Goal: Task Accomplishment & Management: Manage account settings

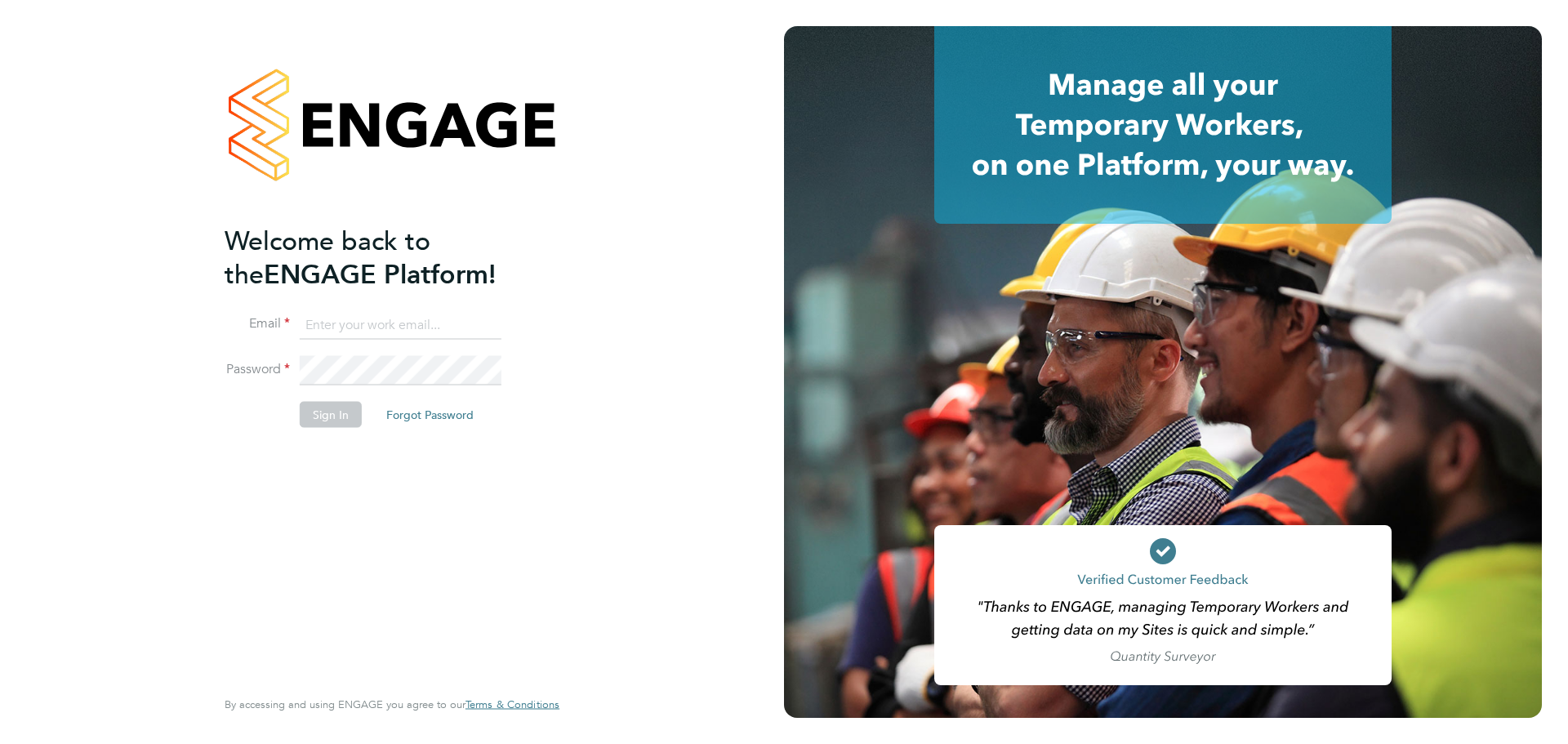
type input "[EMAIL_ADDRESS][PERSON_NAME][DOMAIN_NAME]"
click at [326, 410] on button "Sign In" at bounding box center [330, 413] width 62 height 26
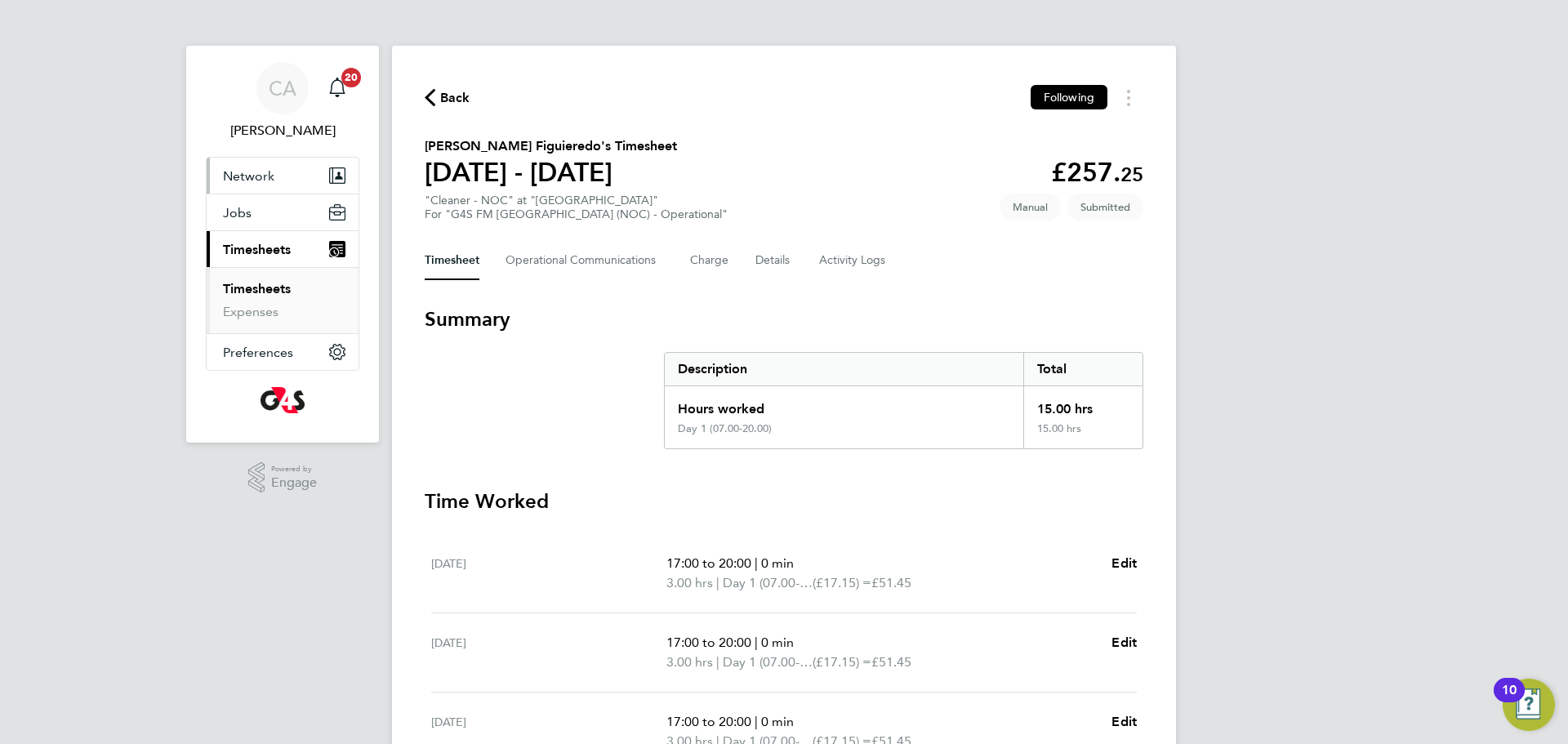
click at [264, 177] on span "Network" at bounding box center [248, 175] width 51 height 15
click at [230, 234] on link "Workers" at bounding box center [247, 237] width 50 height 15
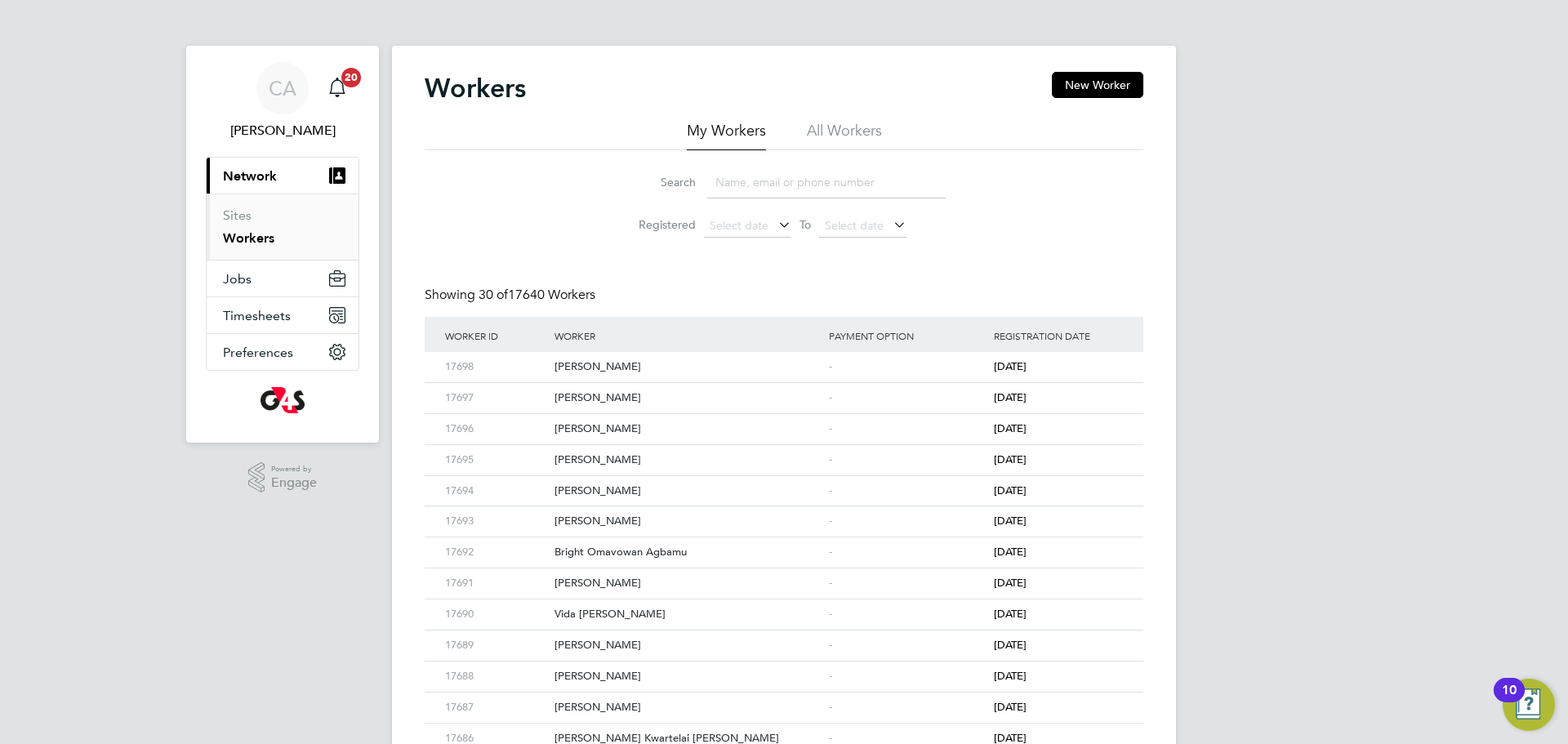
click at [733, 185] on input at bounding box center [826, 182] width 238 height 32
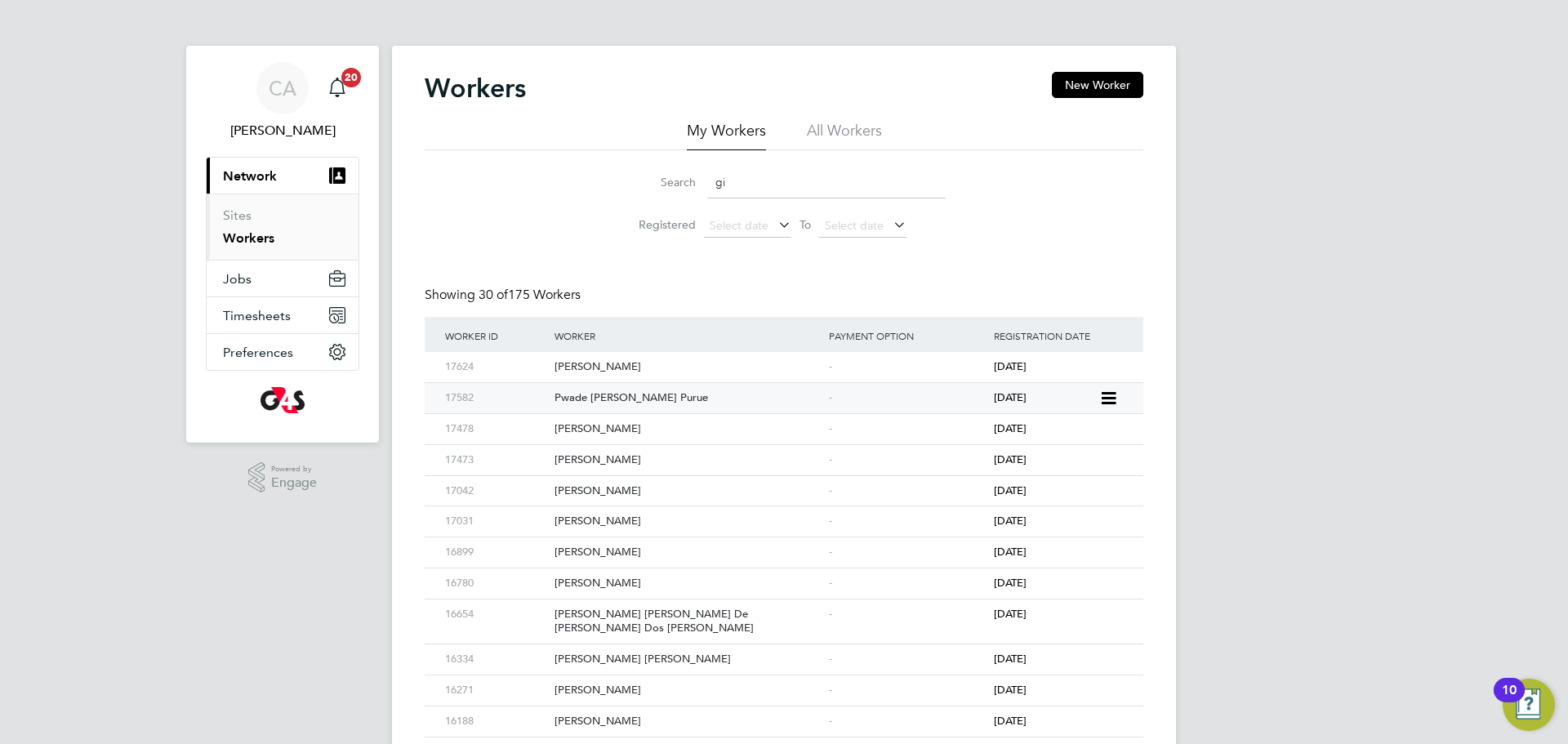
type input "gi"
click at [679, 388] on div "Pwade Ney Gilbert Naaucuwe Purue" at bounding box center [687, 398] width 274 height 30
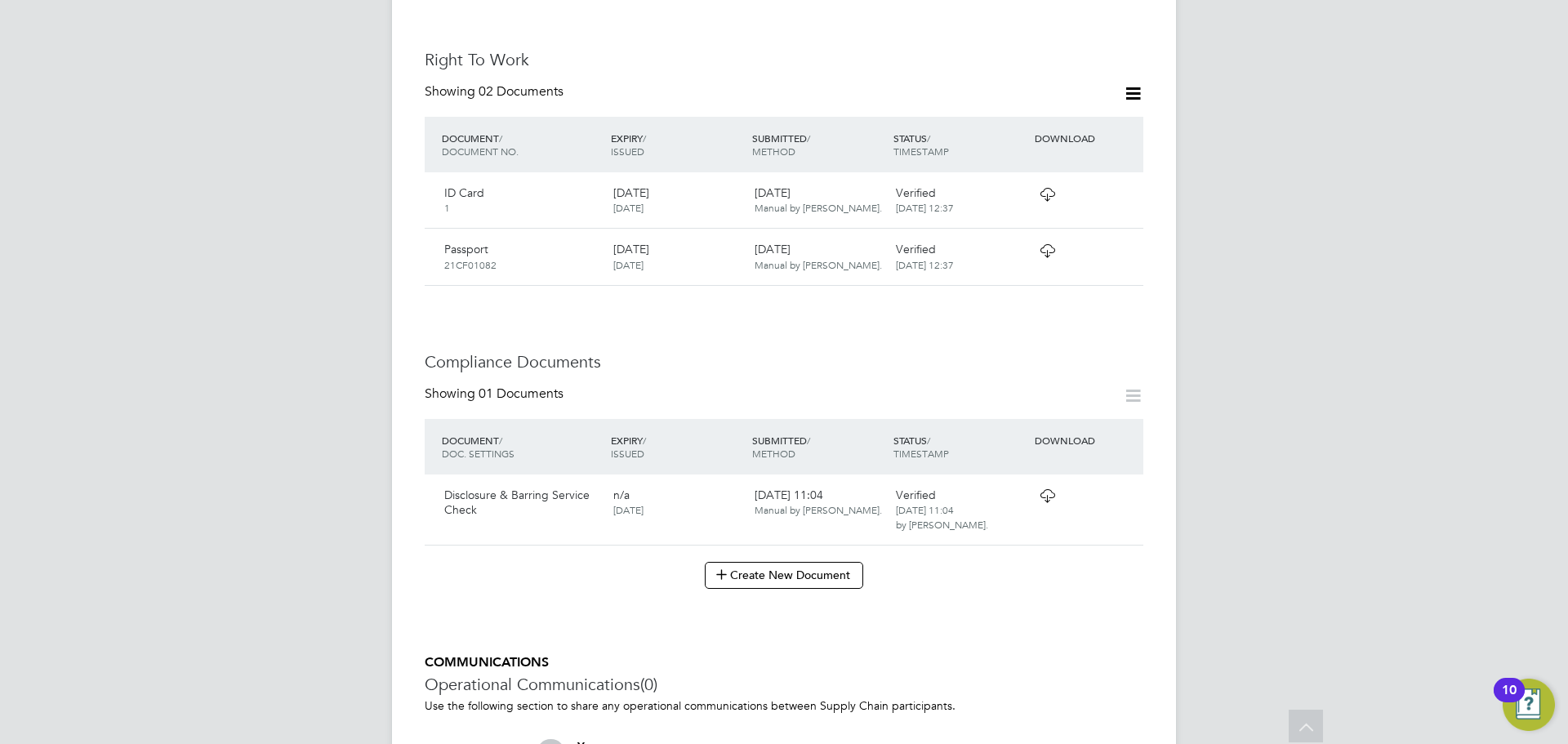
scroll to position [642, 0]
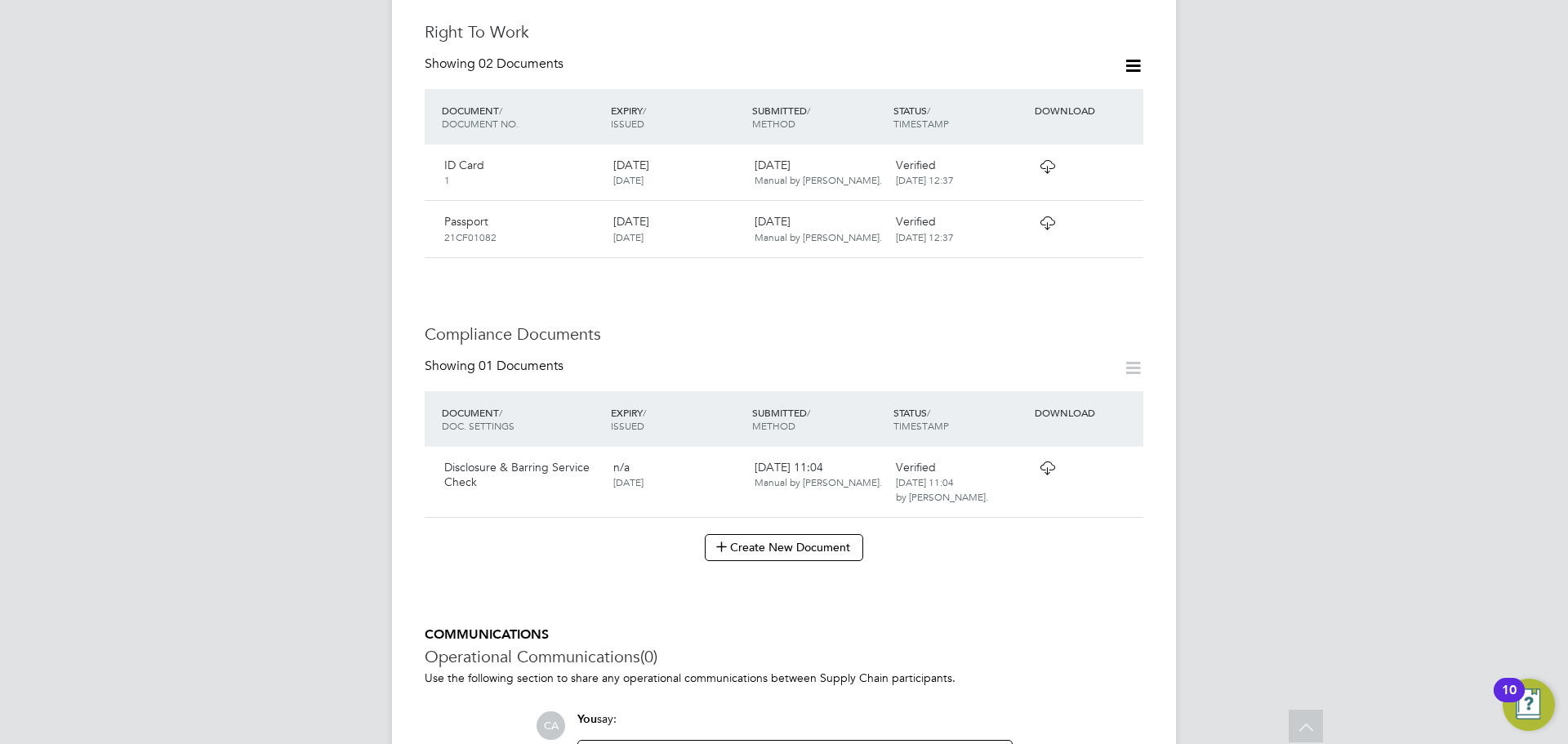
click at [1040, 474] on icon at bounding box center [1047, 467] width 21 height 13
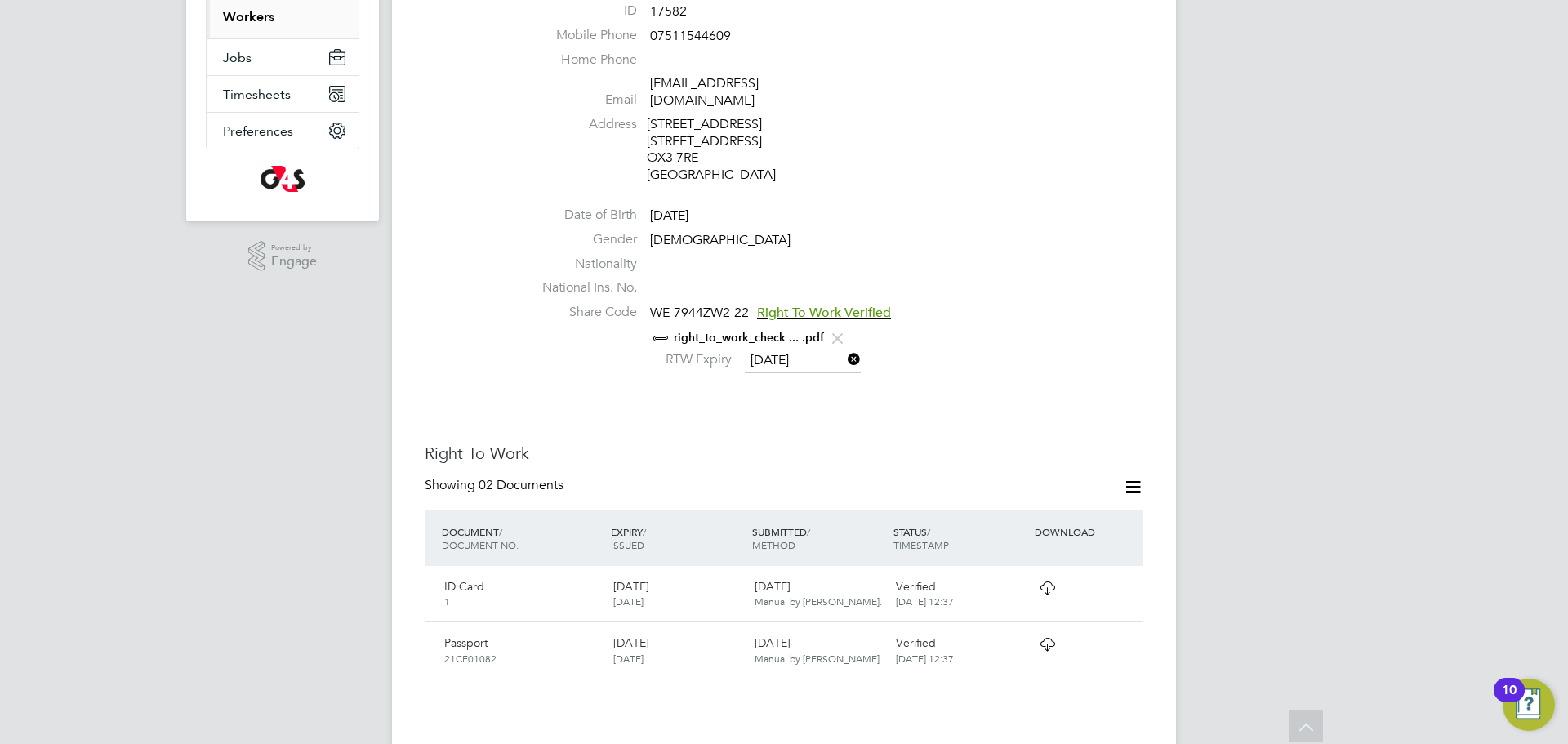
scroll to position [220, 0]
click at [822, 306] on span "Right To Work Verified" at bounding box center [824, 314] width 134 height 16
click at [766, 349] on input "08 Oct 2026" at bounding box center [803, 361] width 116 height 24
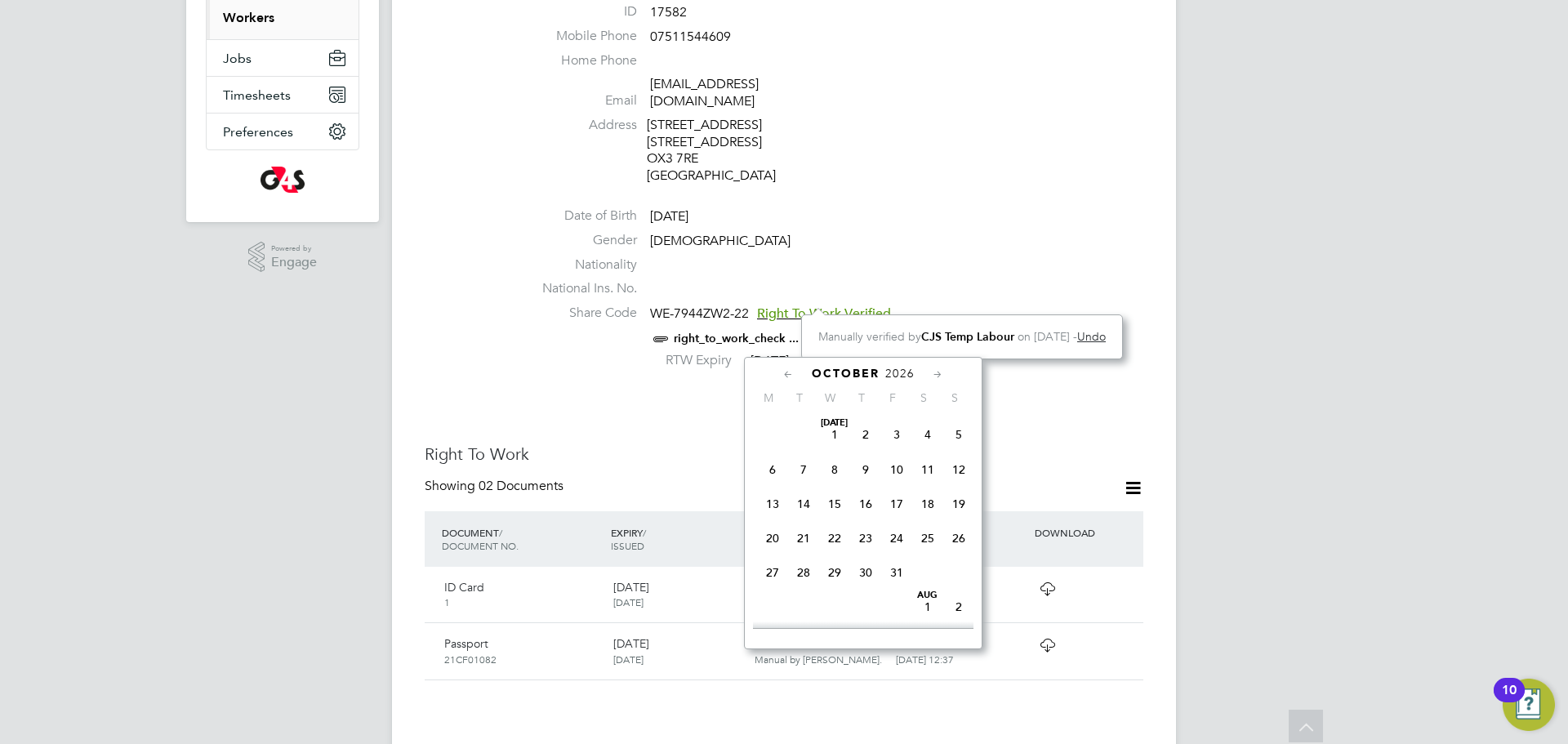
scroll to position [529, 0]
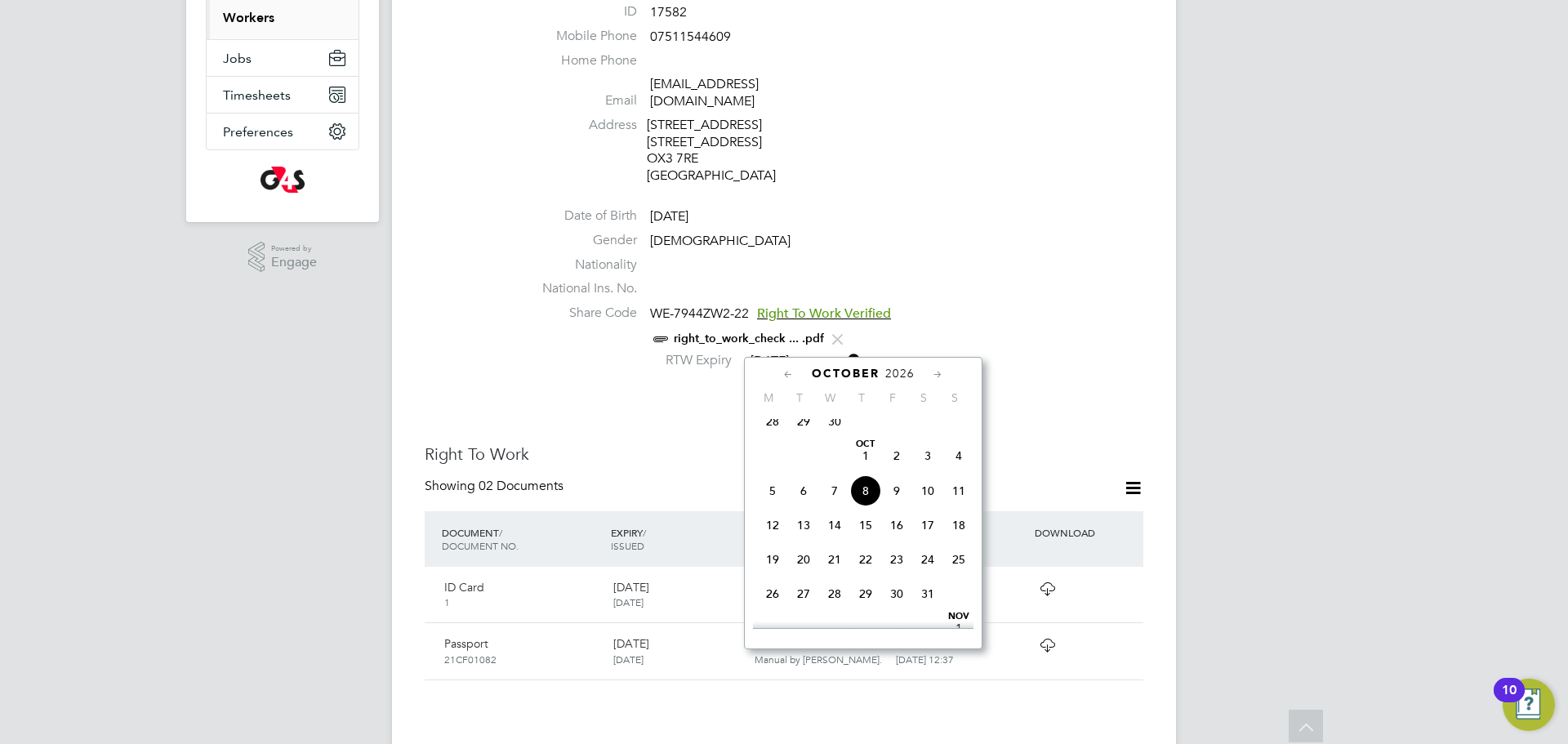
drag, startPoint x: 675, startPoint y: 370, endPoint x: 777, endPoint y: 364, distance: 102.2
click at [680, 370] on div "Worker Details Follow PN Pwade Ney Gilbert Naaucuwe Purue m: 07511544609 Person…" at bounding box center [784, 572] width 719 height 1442
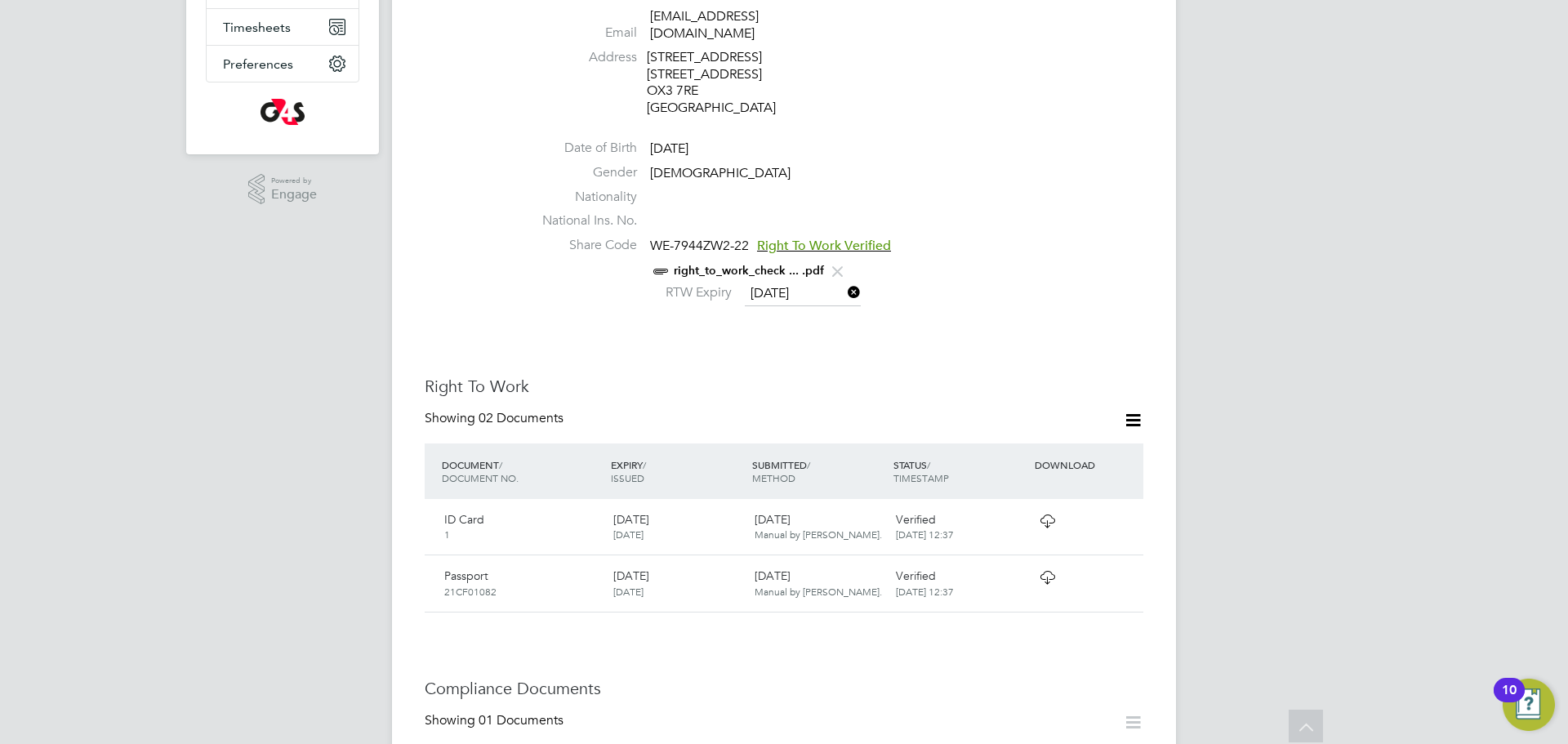
scroll to position [303, 0]
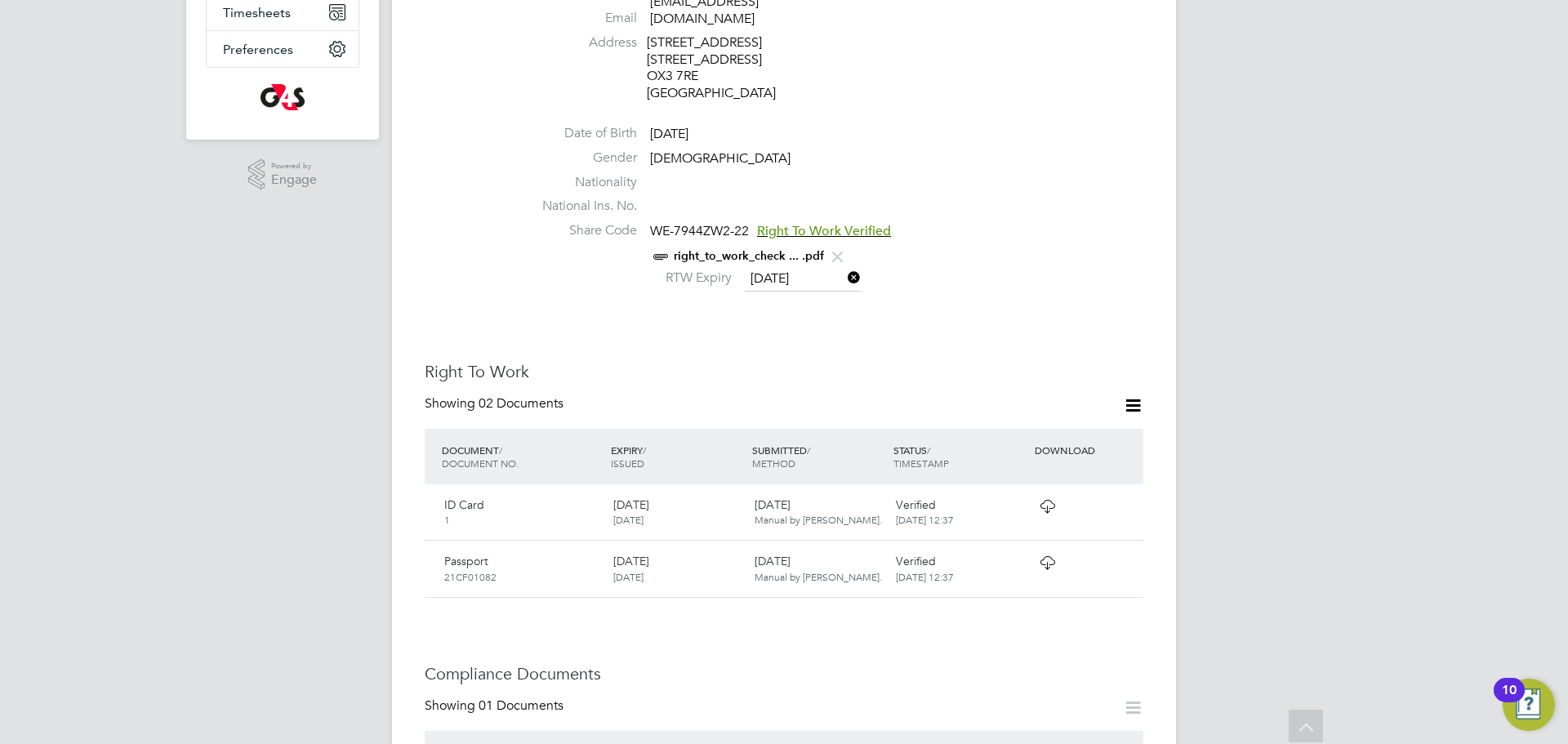
click at [1048, 500] on icon at bounding box center [1047, 506] width 21 height 13
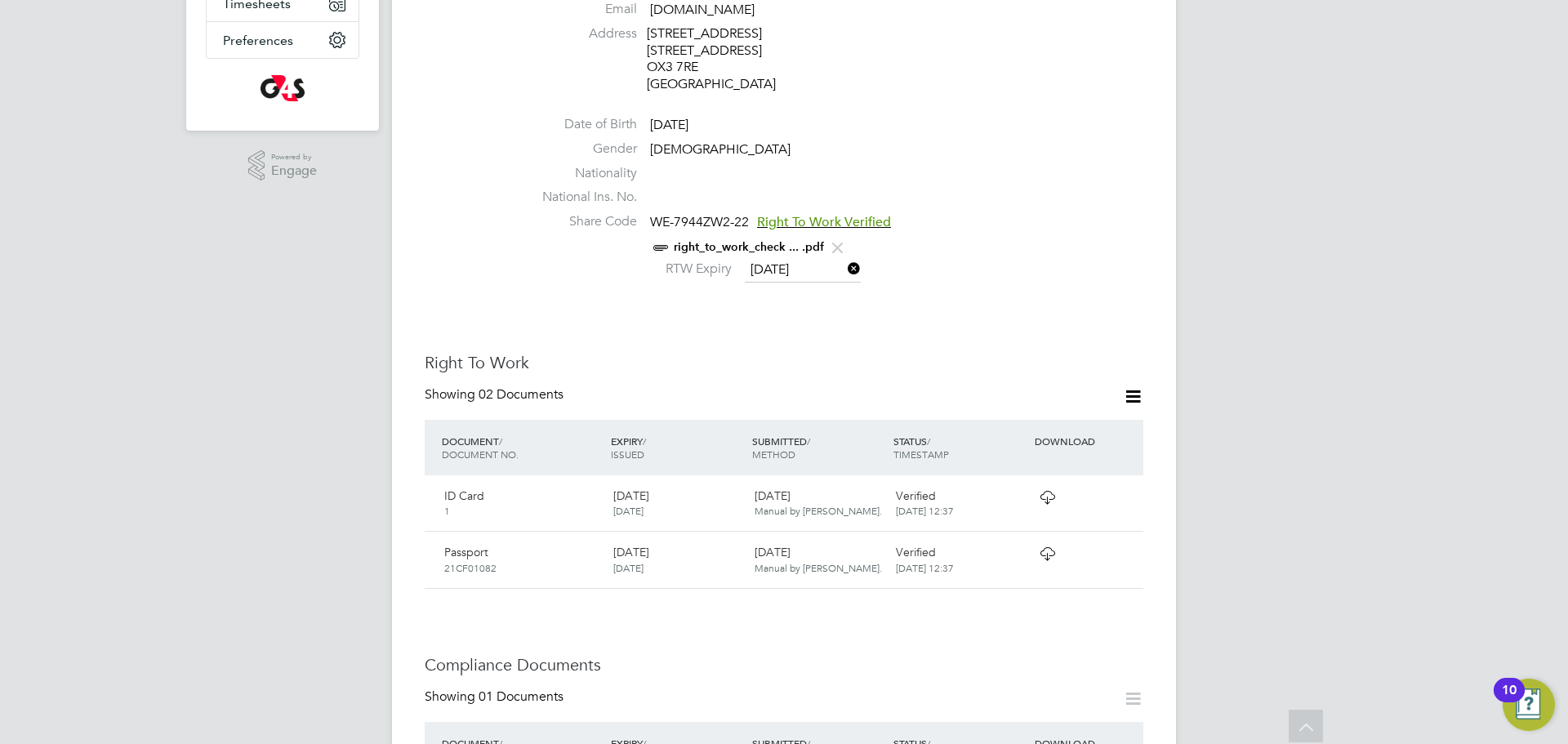
scroll to position [318, 0]
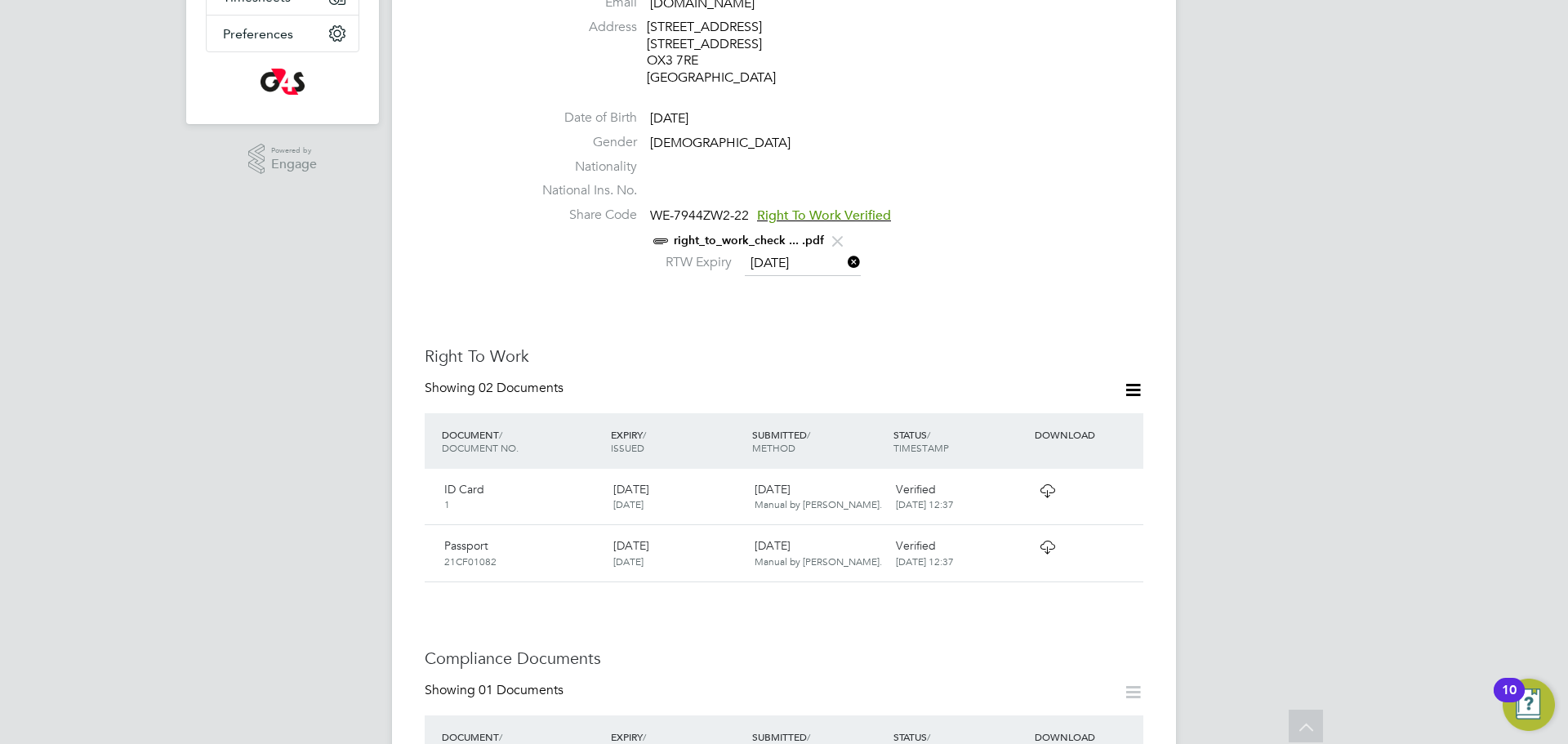
click at [1048, 544] on icon at bounding box center [1047, 547] width 21 height 13
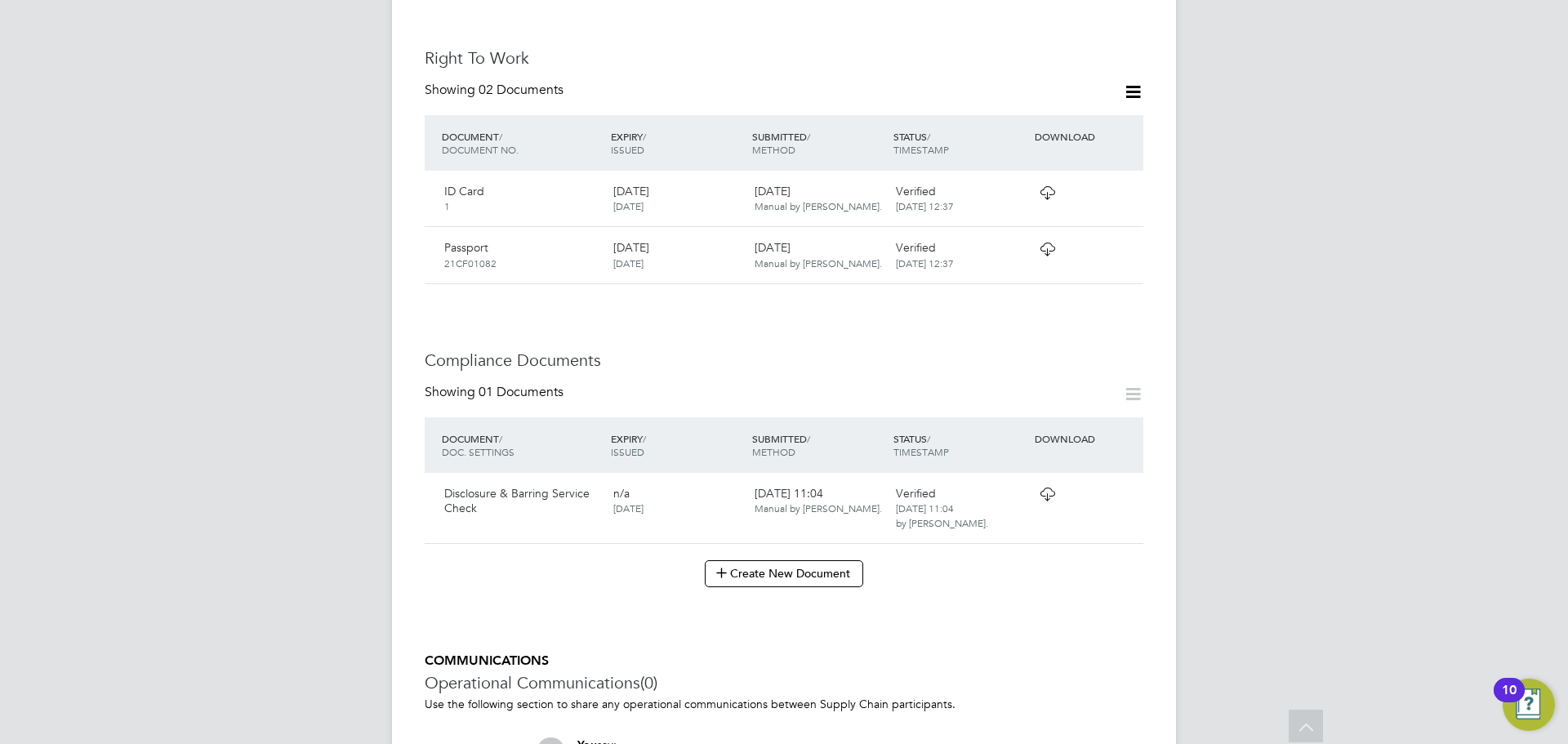
scroll to position [619, 0]
click at [1047, 184] on icon at bounding box center [1047, 190] width 21 height 13
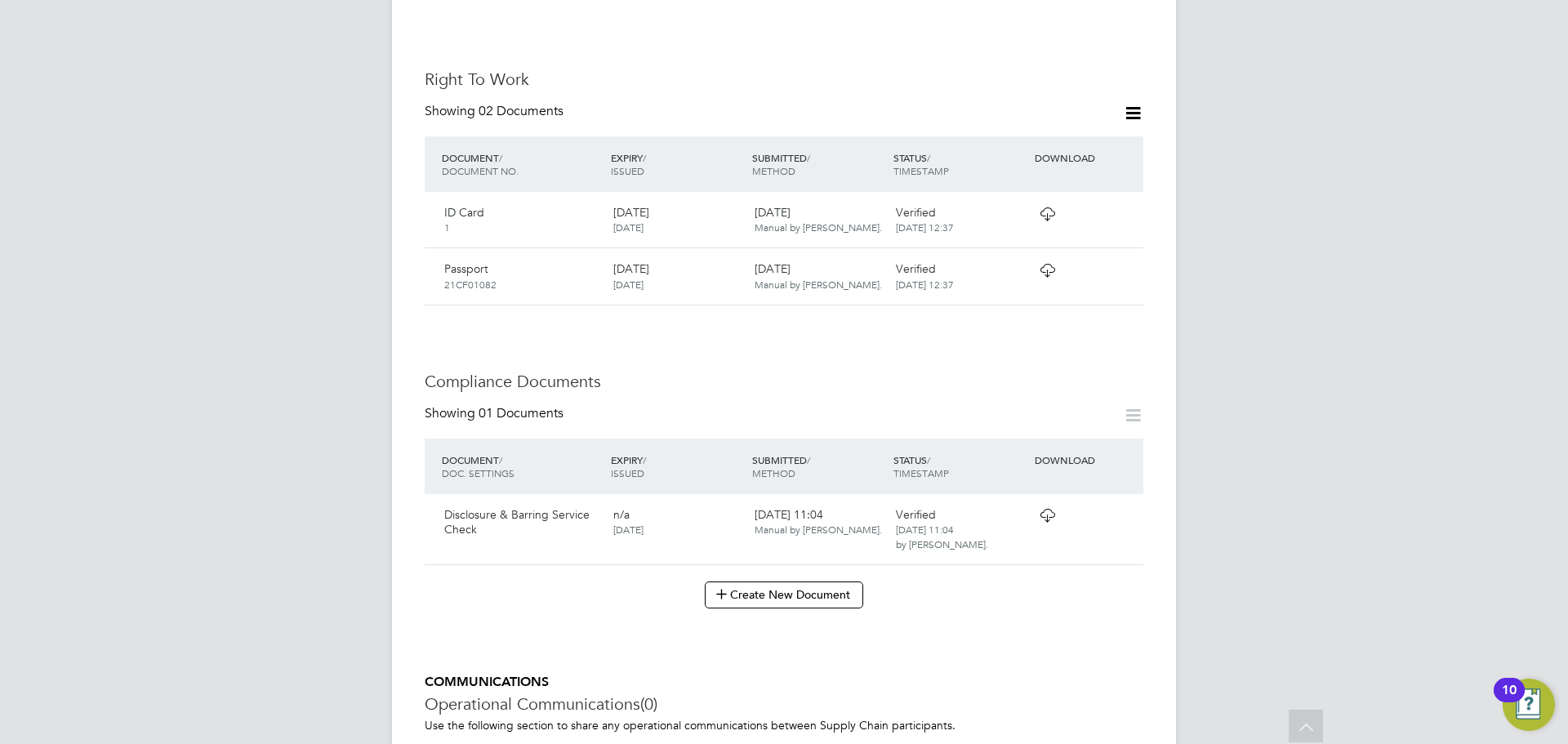
scroll to position [593, 0]
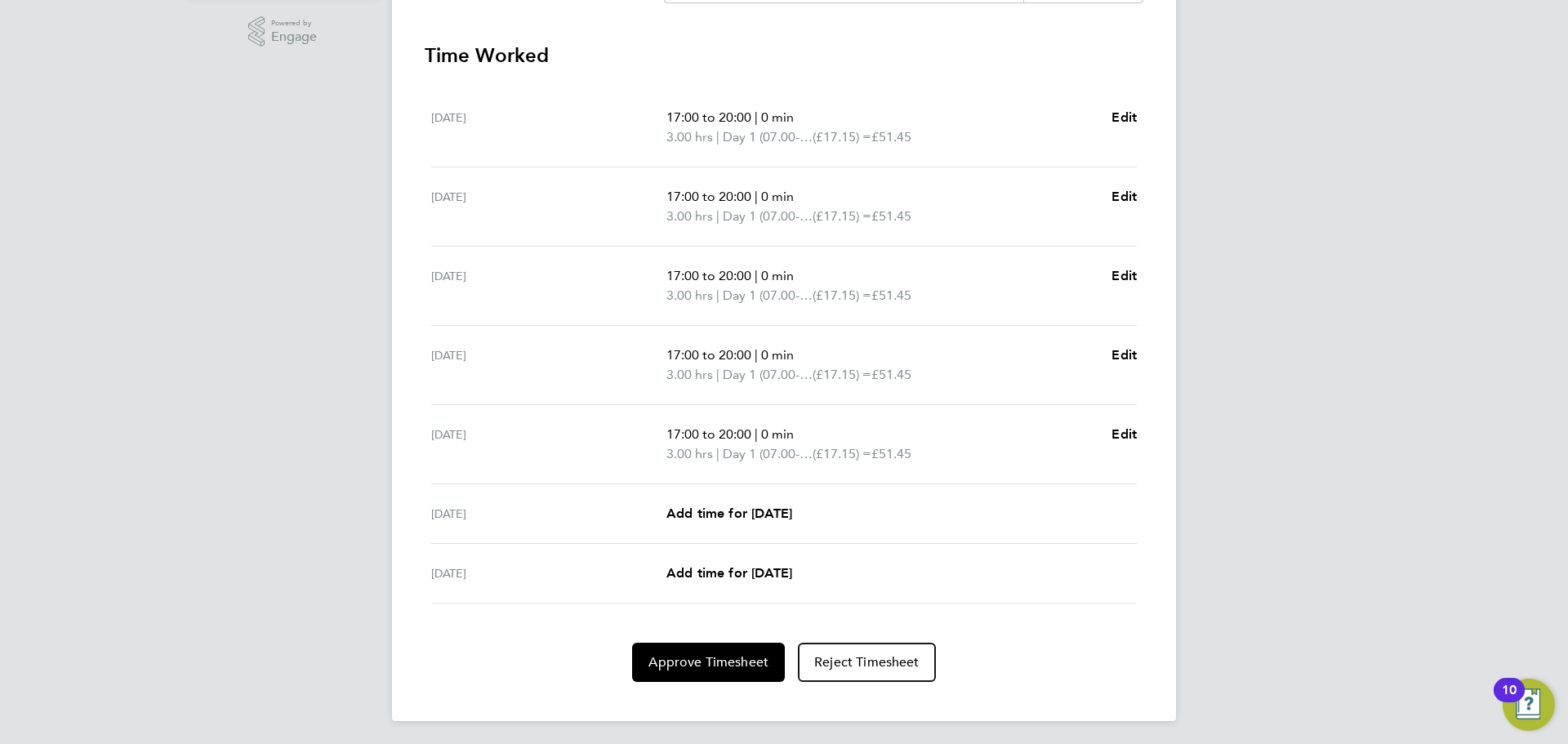
scroll to position [449, 0]
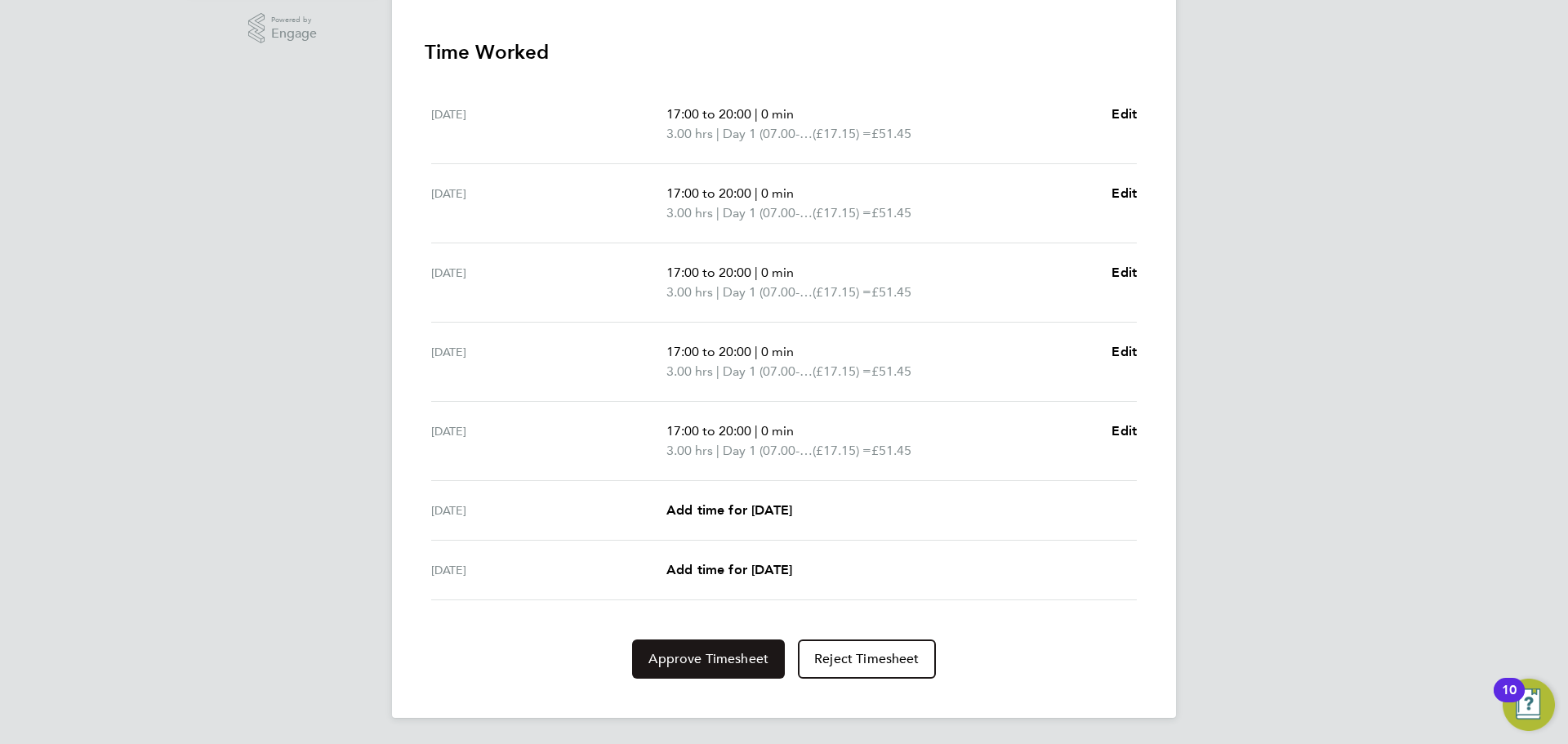
click at [687, 647] on button "Approve Timesheet" at bounding box center [708, 658] width 152 height 39
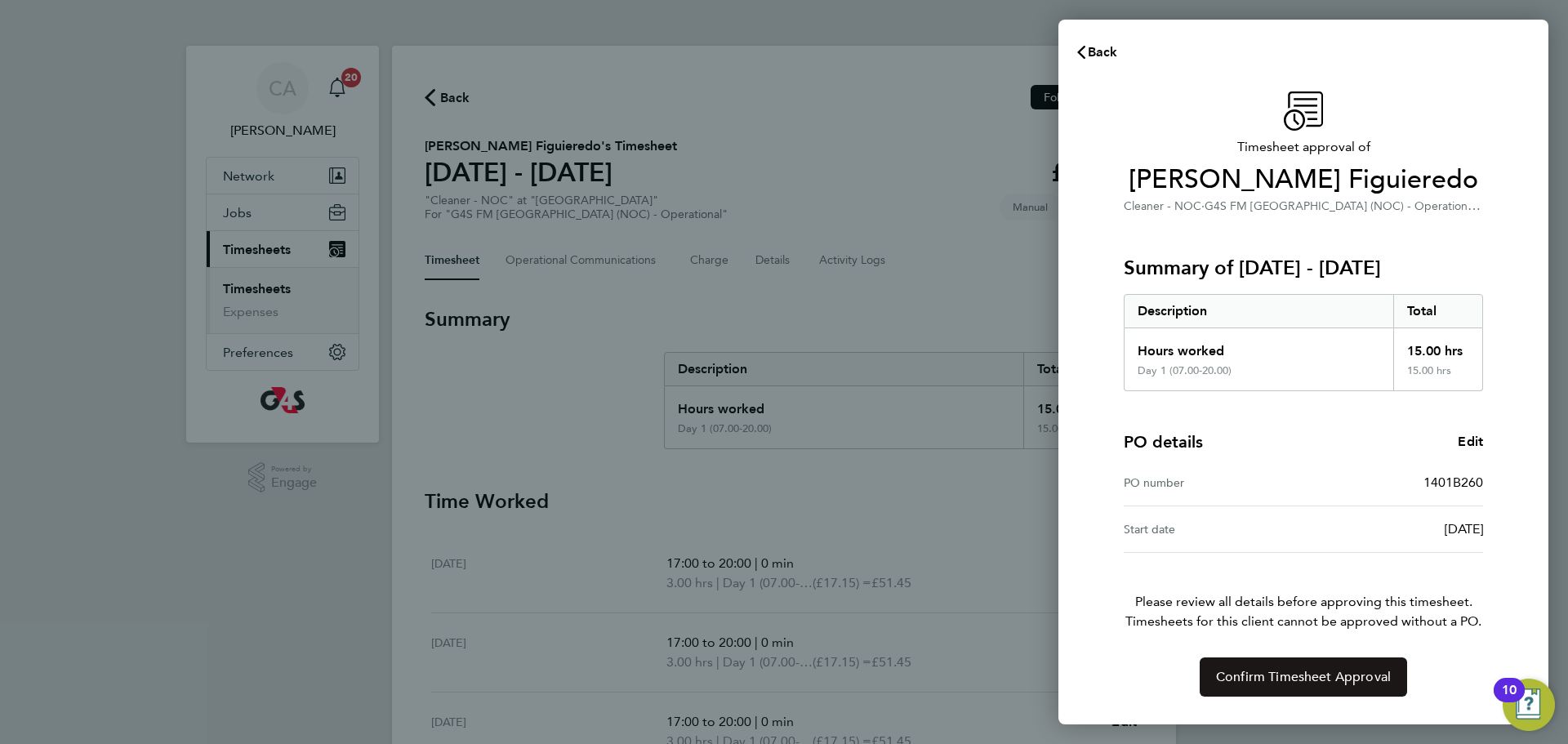
click at [1243, 678] on span "Confirm Timesheet Approval" at bounding box center [1304, 676] width 175 height 16
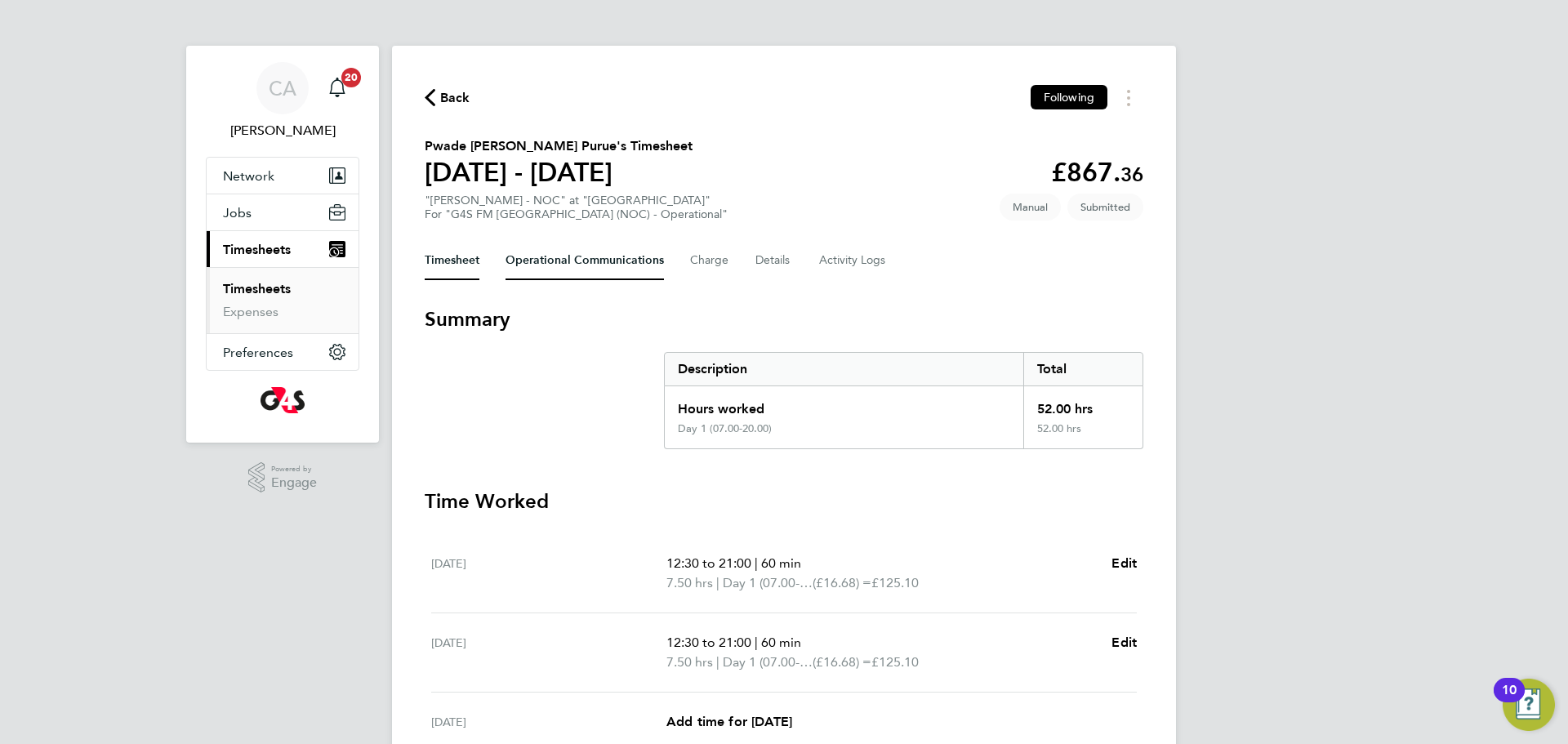
click at [544, 264] on Communications-tab "Operational Communications" at bounding box center [585, 260] width 159 height 39
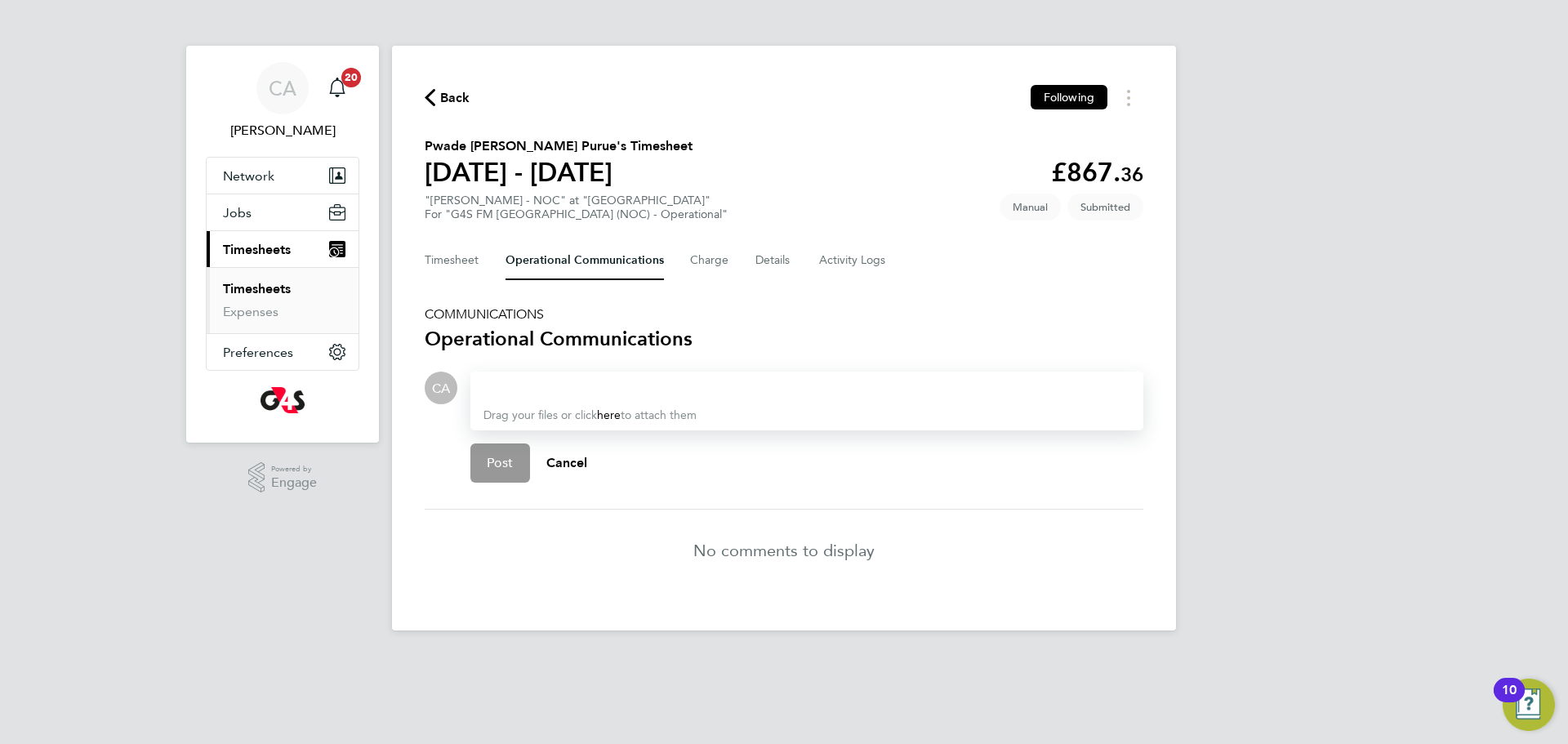
click at [530, 380] on div at bounding box center [807, 388] width 647 height 20
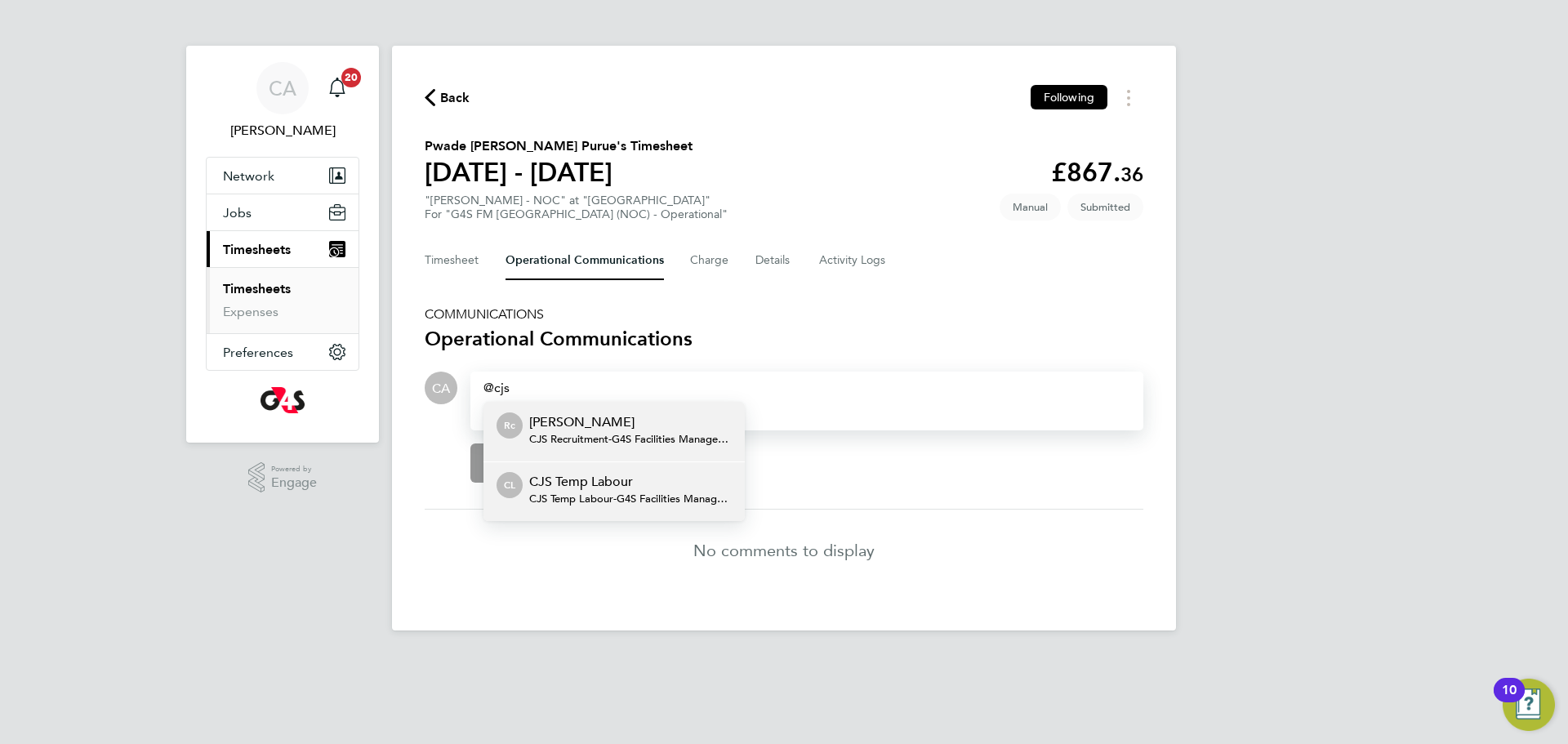
click at [572, 484] on p "CJS Temp Labour" at bounding box center [631, 482] width 202 height 20
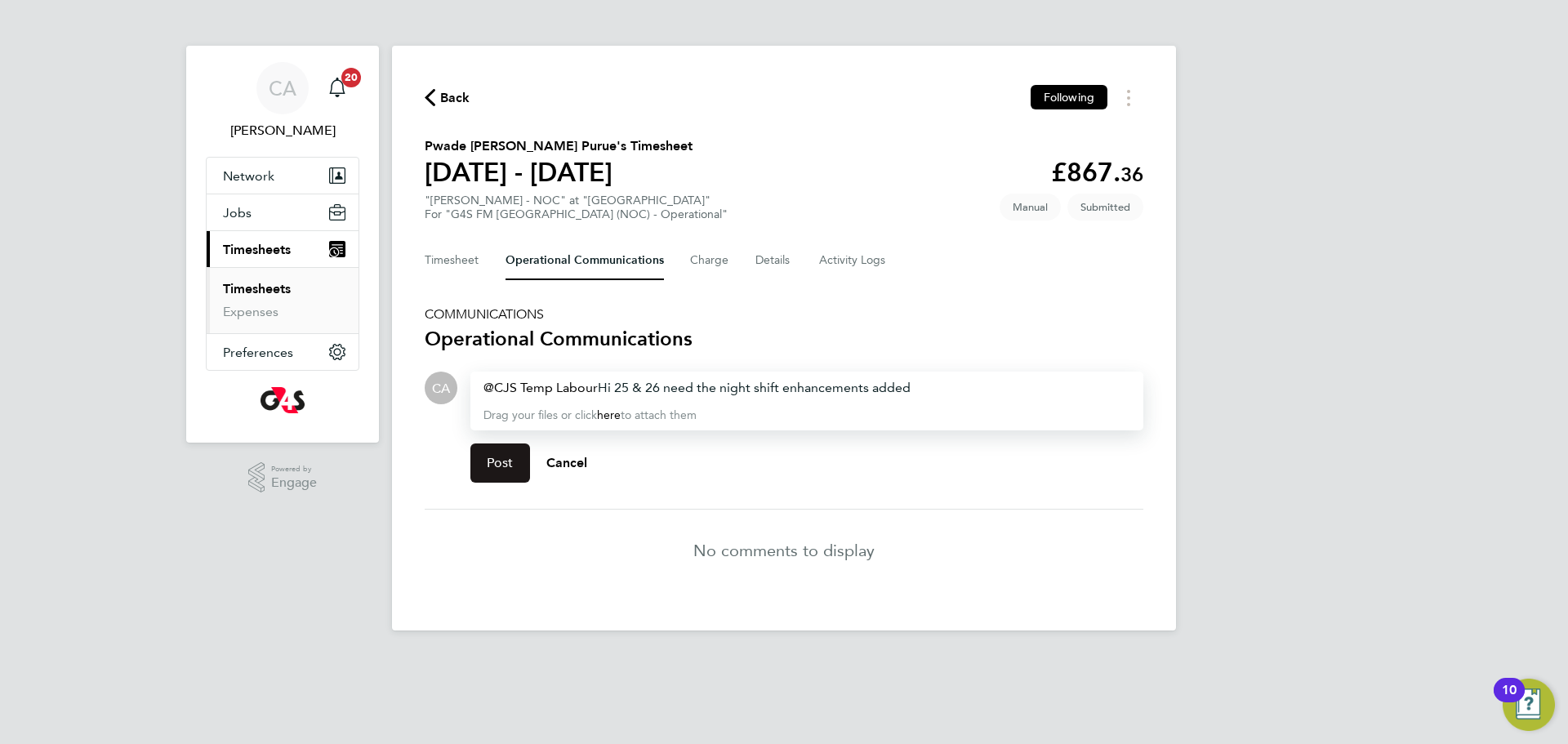
click at [500, 467] on span "Post" at bounding box center [500, 463] width 27 height 16
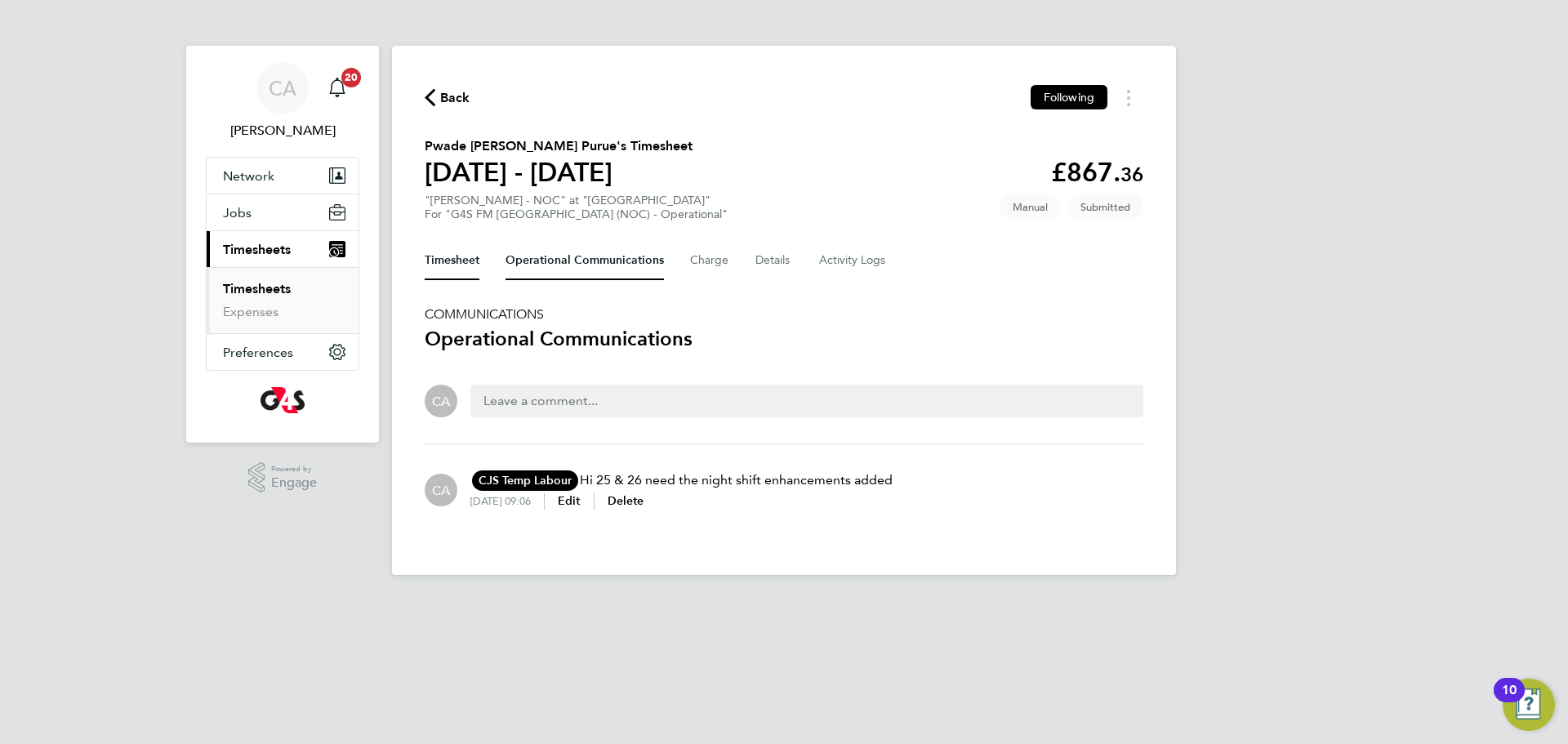
click at [454, 263] on button "Timesheet" at bounding box center [452, 260] width 55 height 39
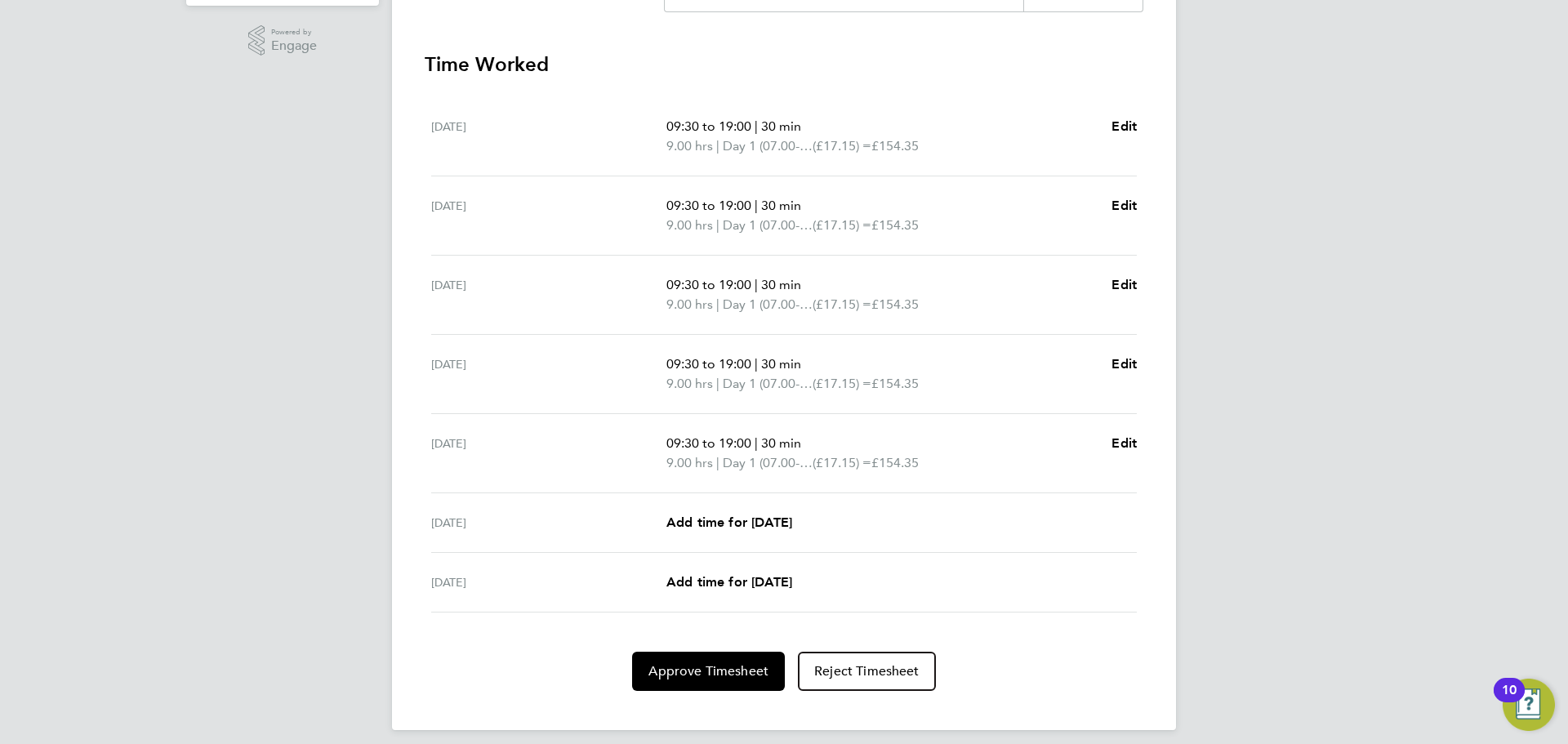
scroll to position [449, 0]
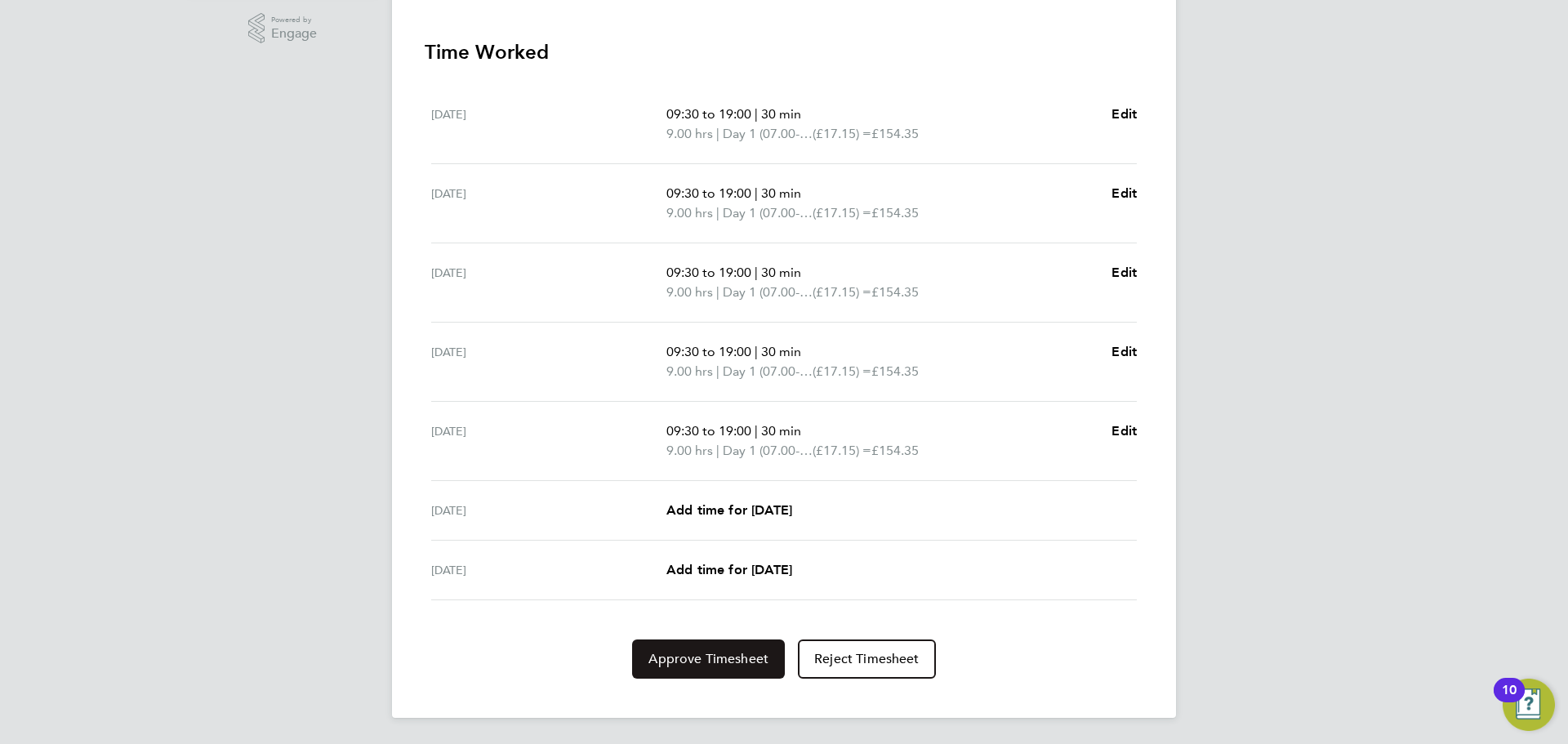
click at [703, 660] on span "Approve Timesheet" at bounding box center [708, 658] width 120 height 16
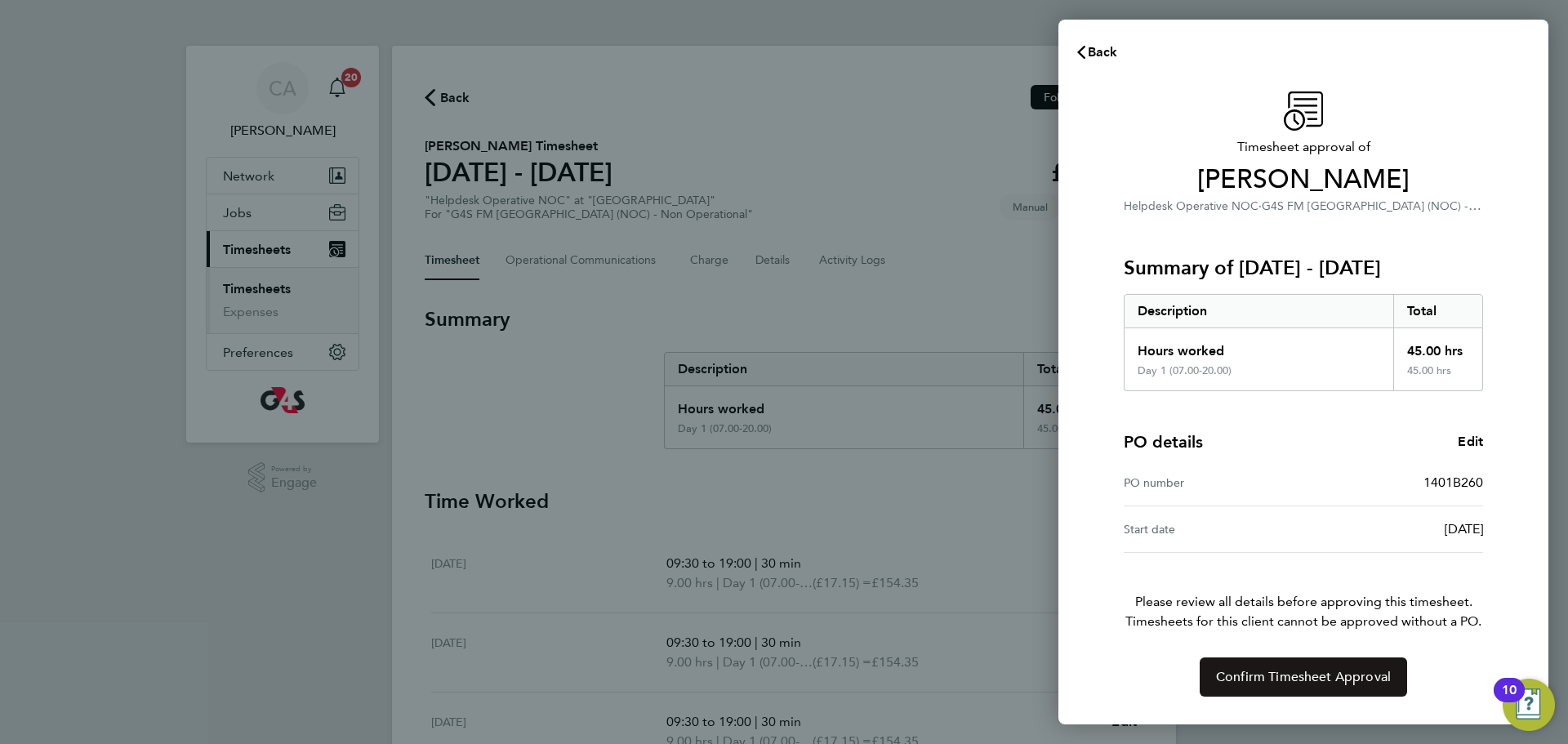
click at [1296, 684] on button "Confirm Timesheet Approval" at bounding box center [1304, 676] width 208 height 39
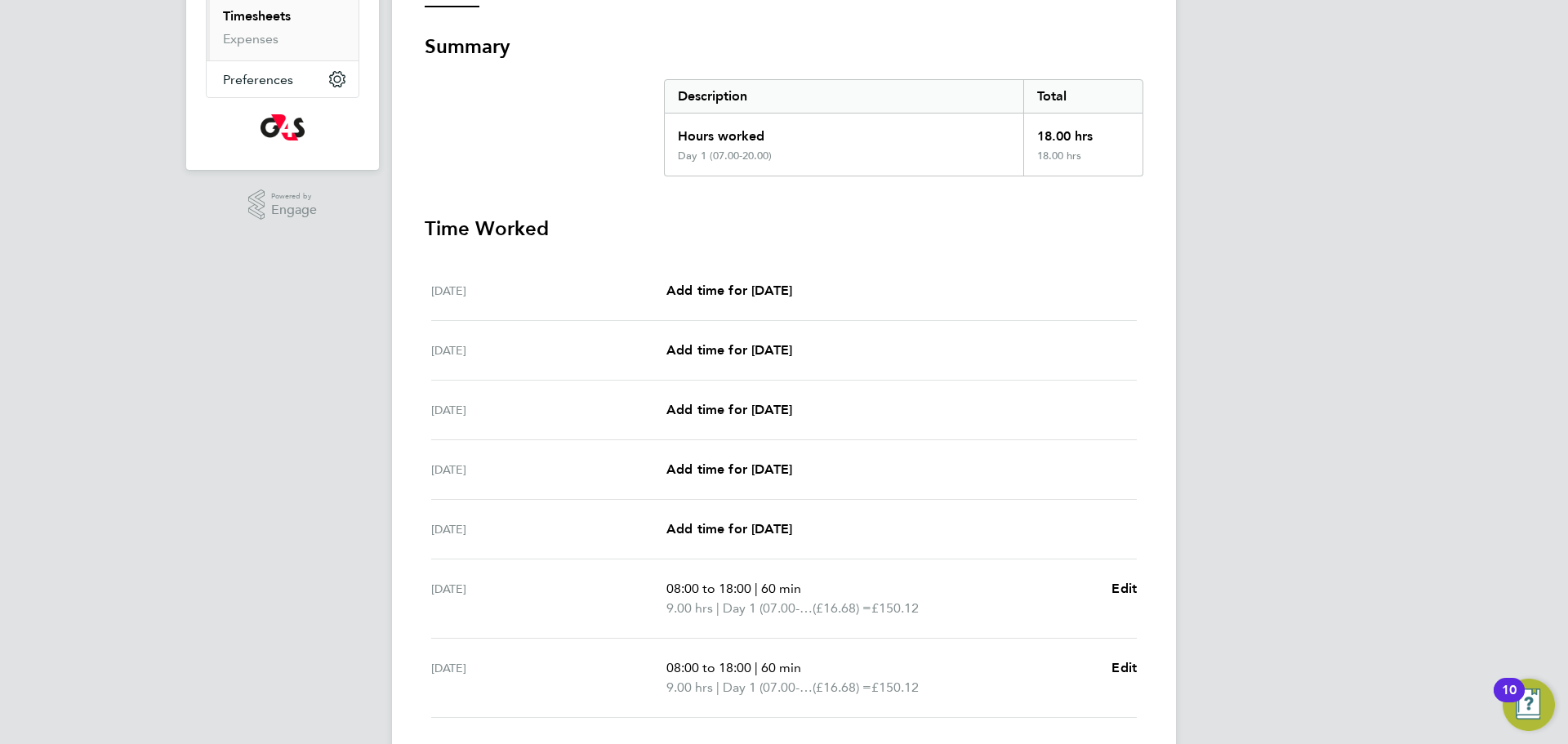
scroll to position [39, 0]
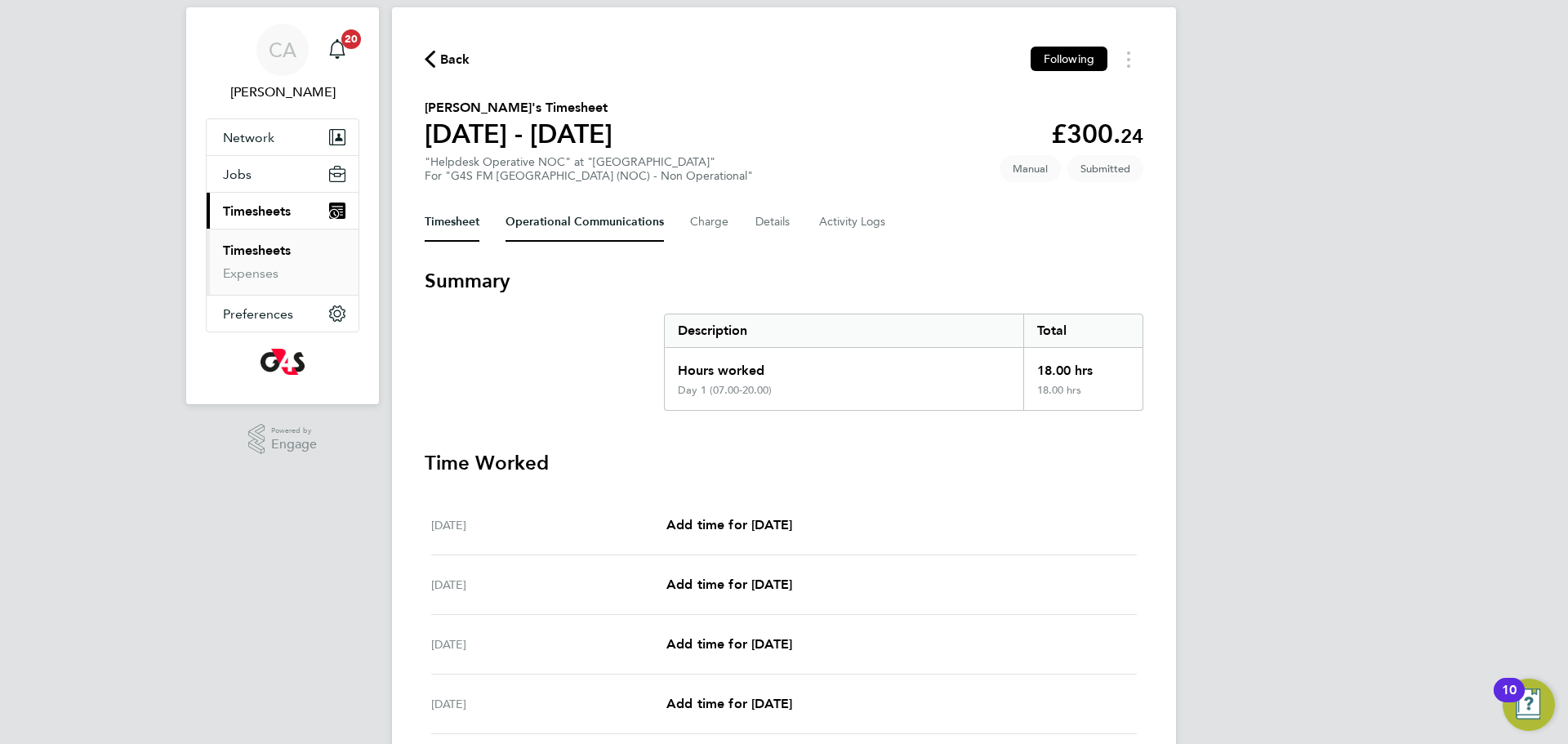
click at [558, 219] on Communications-tab "Operational Communications" at bounding box center [585, 221] width 159 height 39
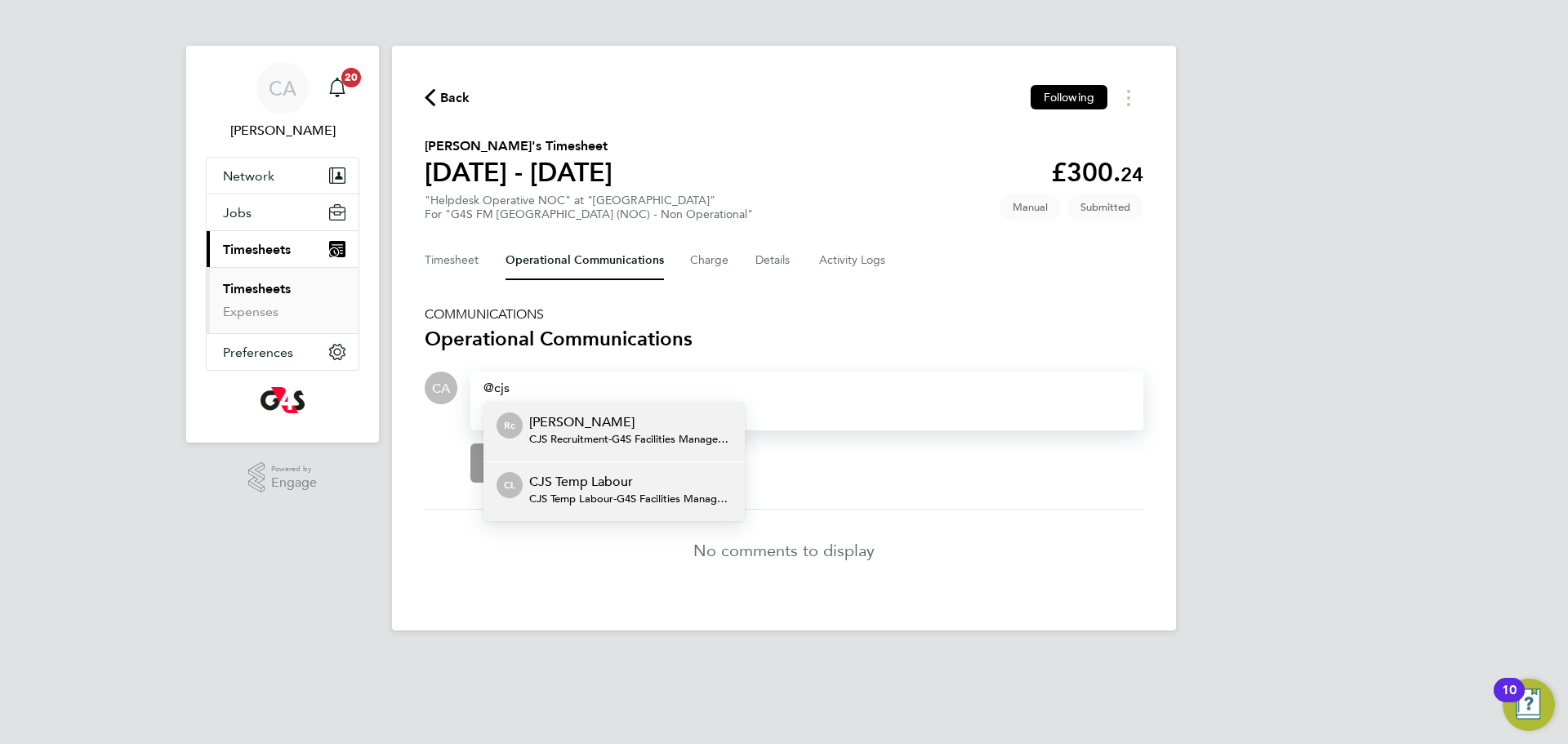
click at [571, 487] on p "CJS Temp Labour" at bounding box center [631, 482] width 202 height 20
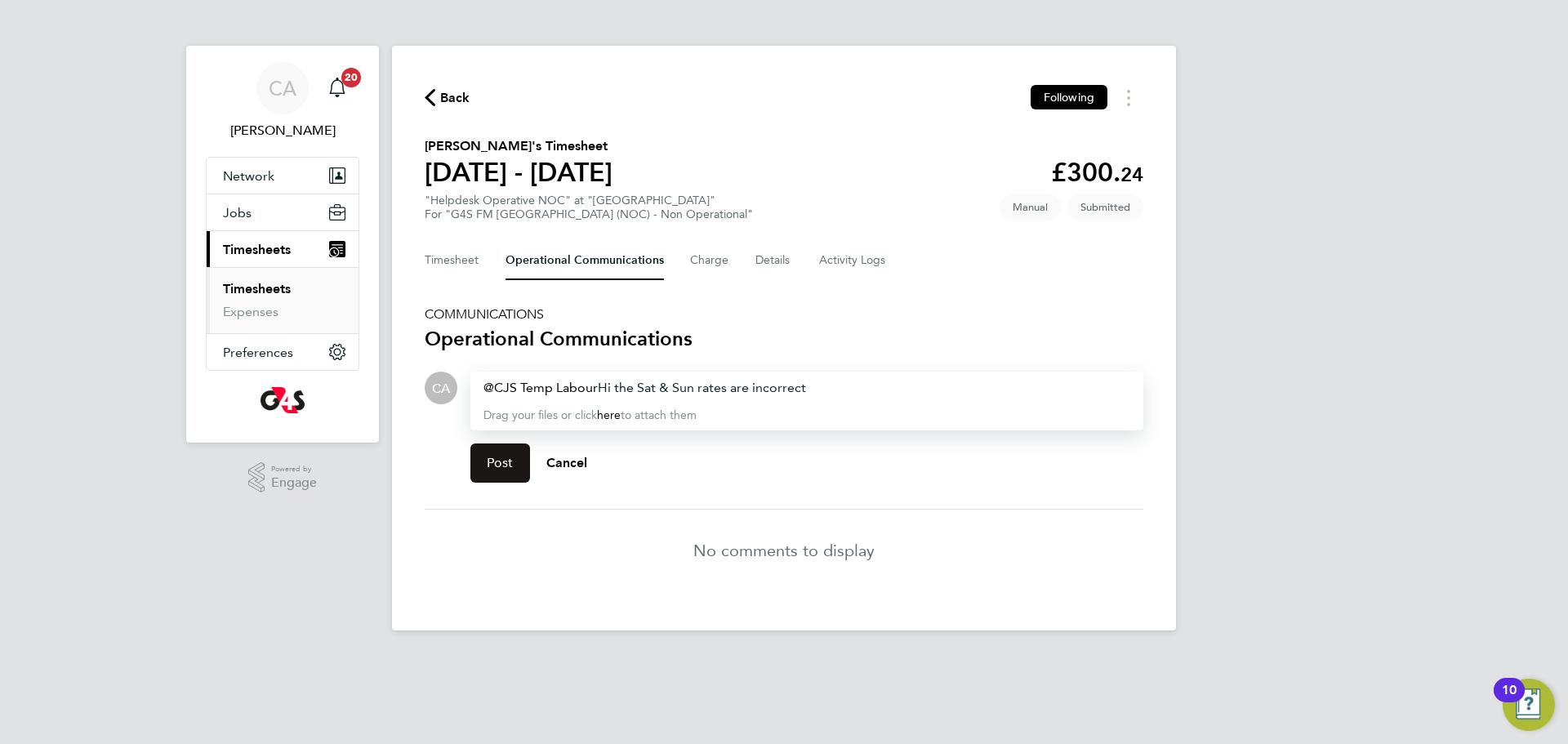
click at [506, 466] on span "Post" at bounding box center [500, 463] width 27 height 16
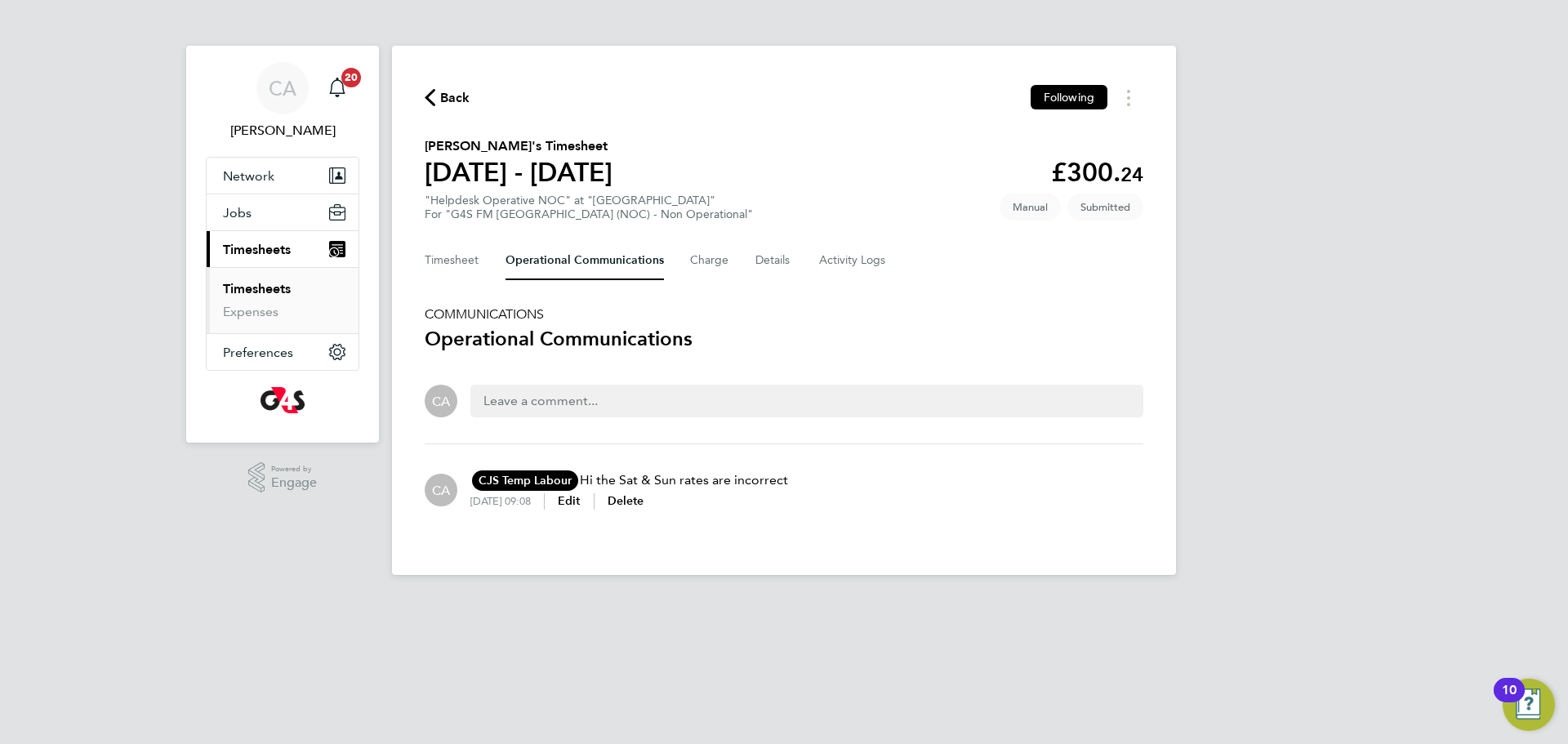
click at [444, 97] on span "Back" at bounding box center [455, 98] width 30 height 20
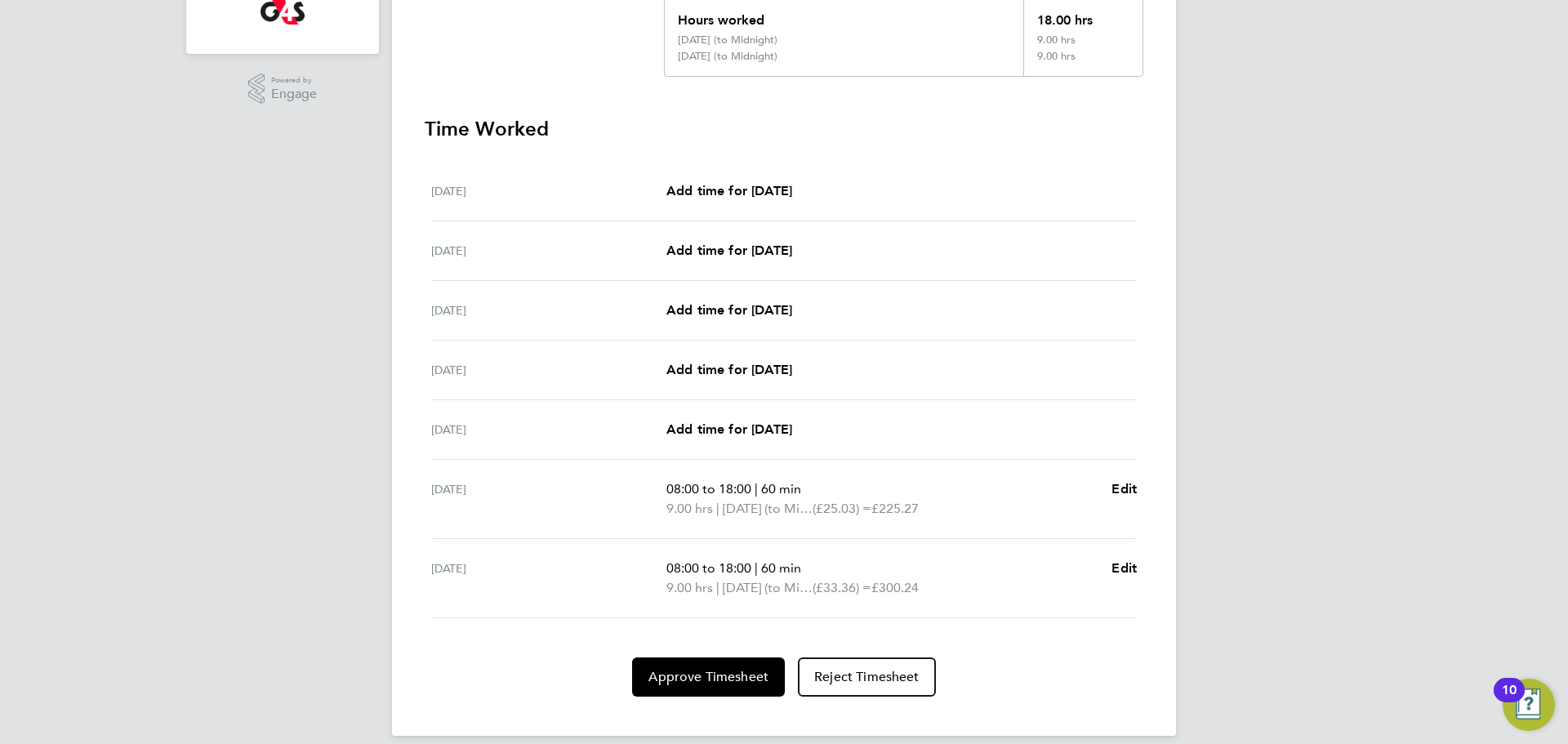
scroll to position [390, 0]
click at [699, 682] on span "Approve Timesheet" at bounding box center [708, 675] width 120 height 16
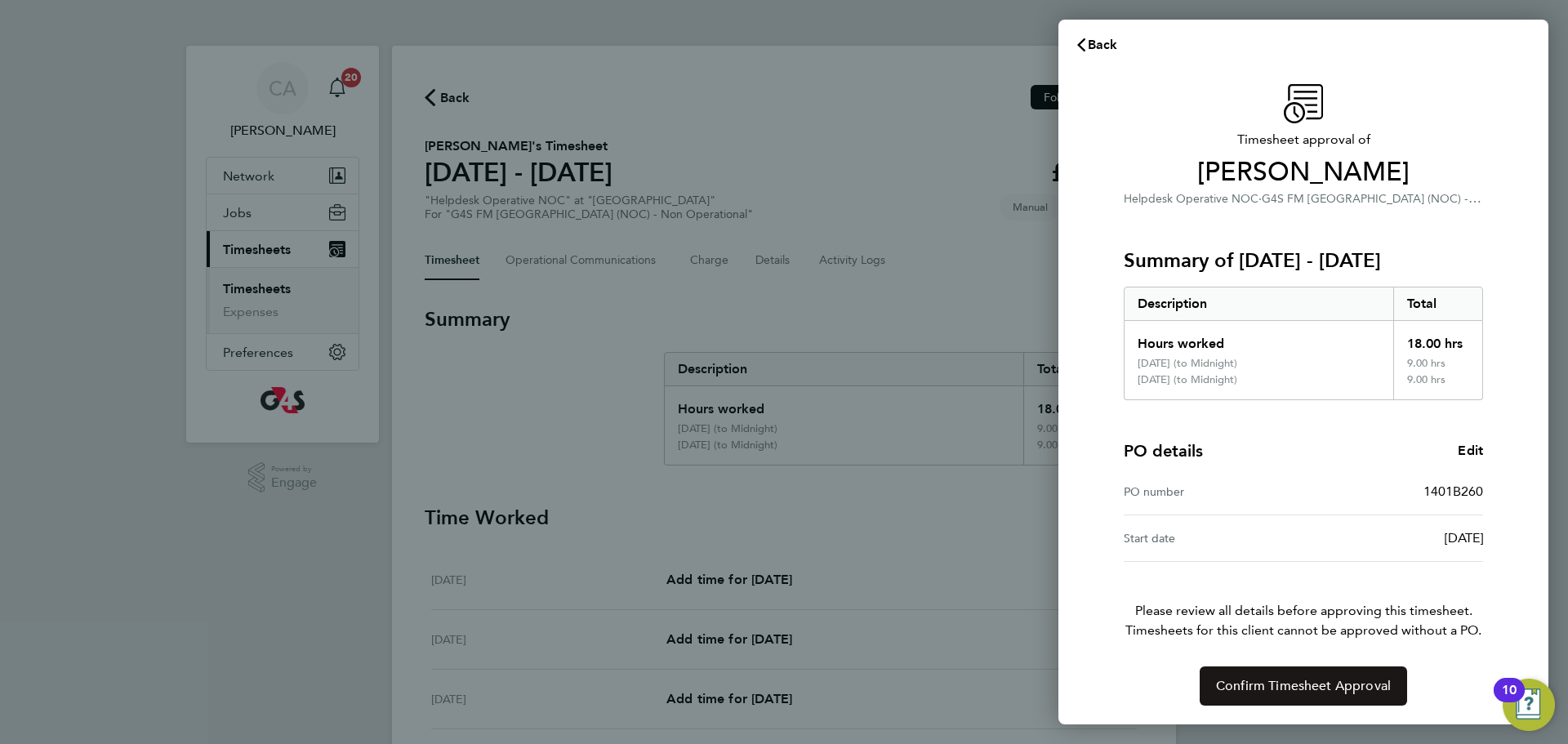
scroll to position [8, 0]
click at [1295, 684] on span "Confirm Timesheet Approval" at bounding box center [1304, 684] width 175 height 16
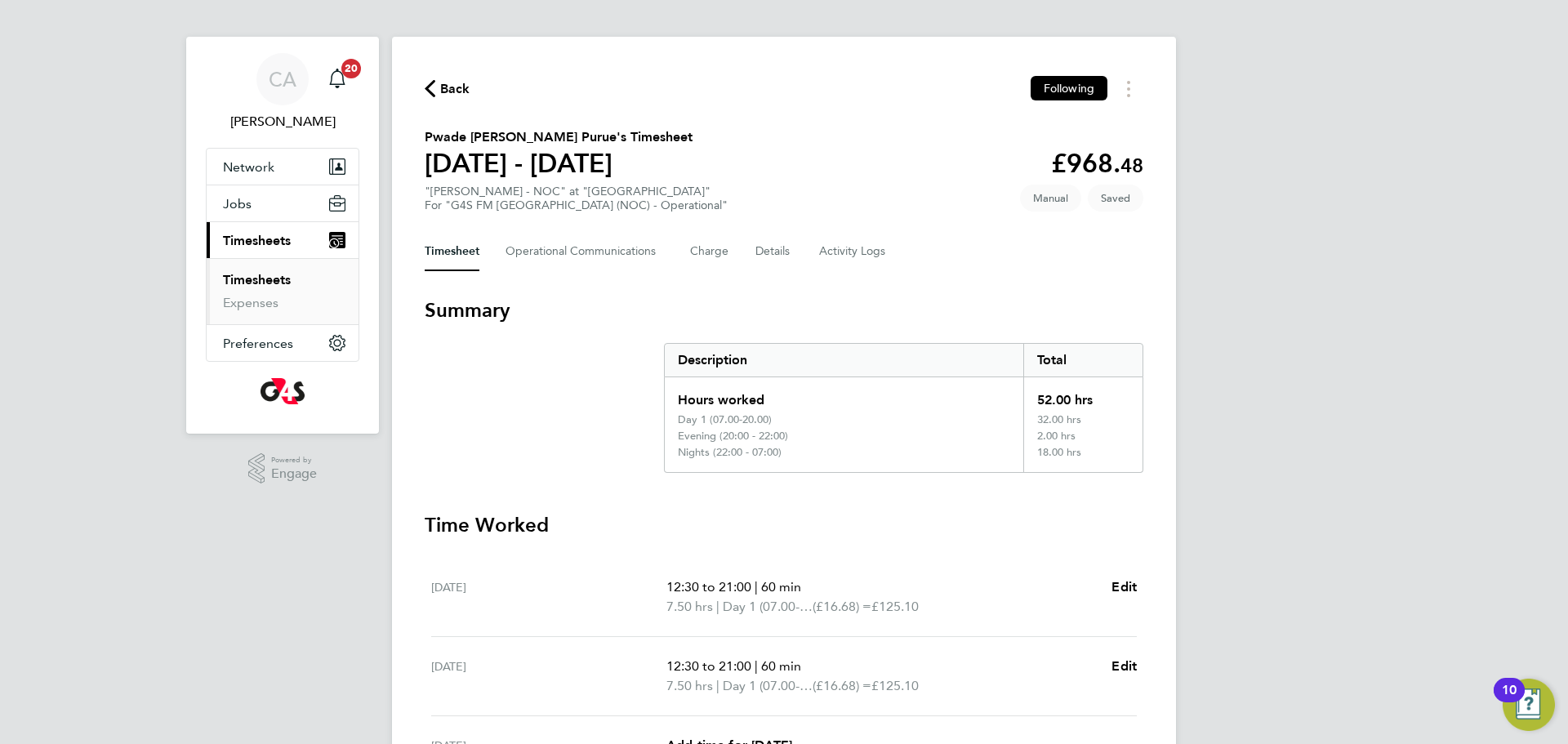
scroll to position [5, 0]
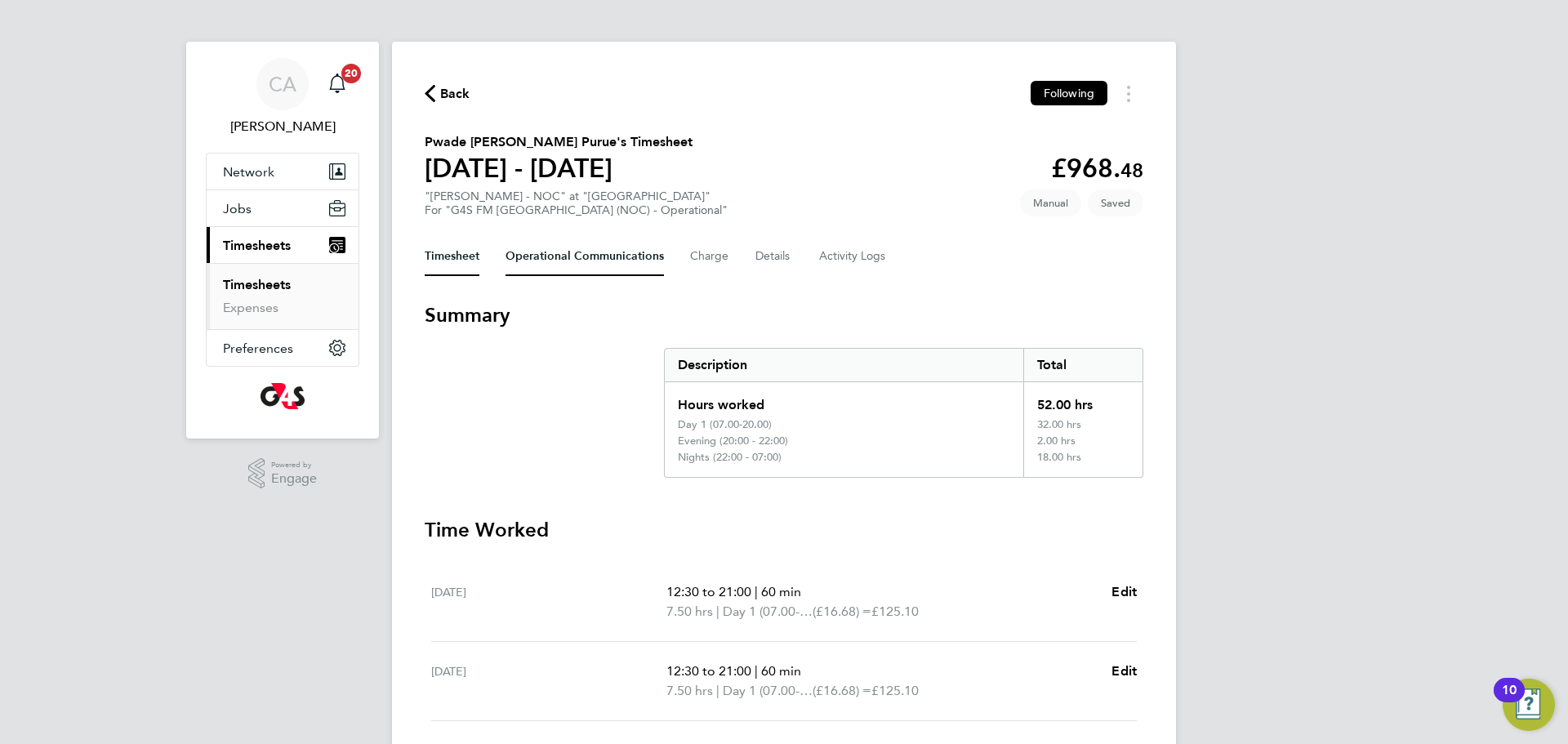
click at [545, 259] on Communications-tab "Operational Communications" at bounding box center [585, 255] width 159 height 39
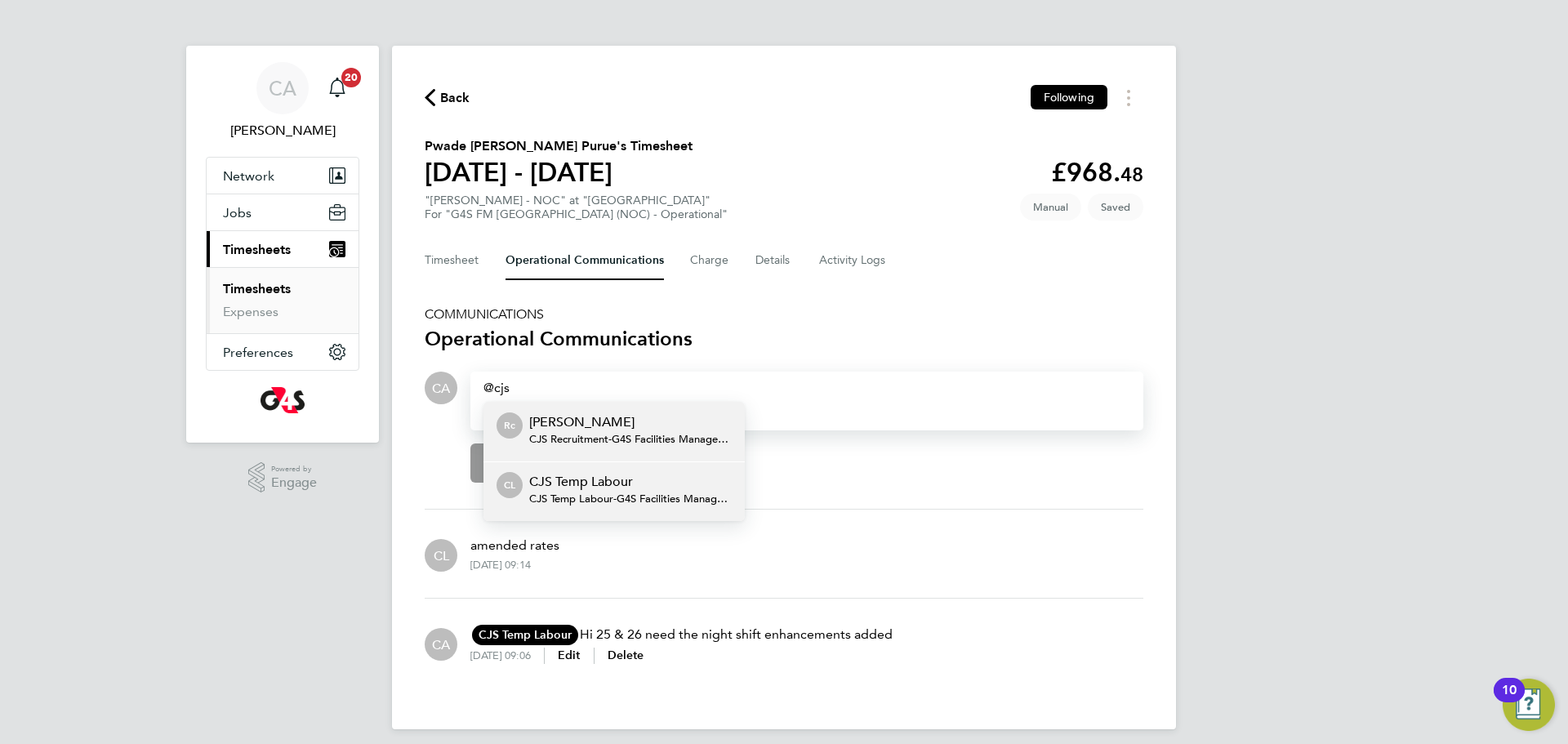
click at [615, 488] on p "CJS Temp Labour" at bounding box center [631, 482] width 202 height 20
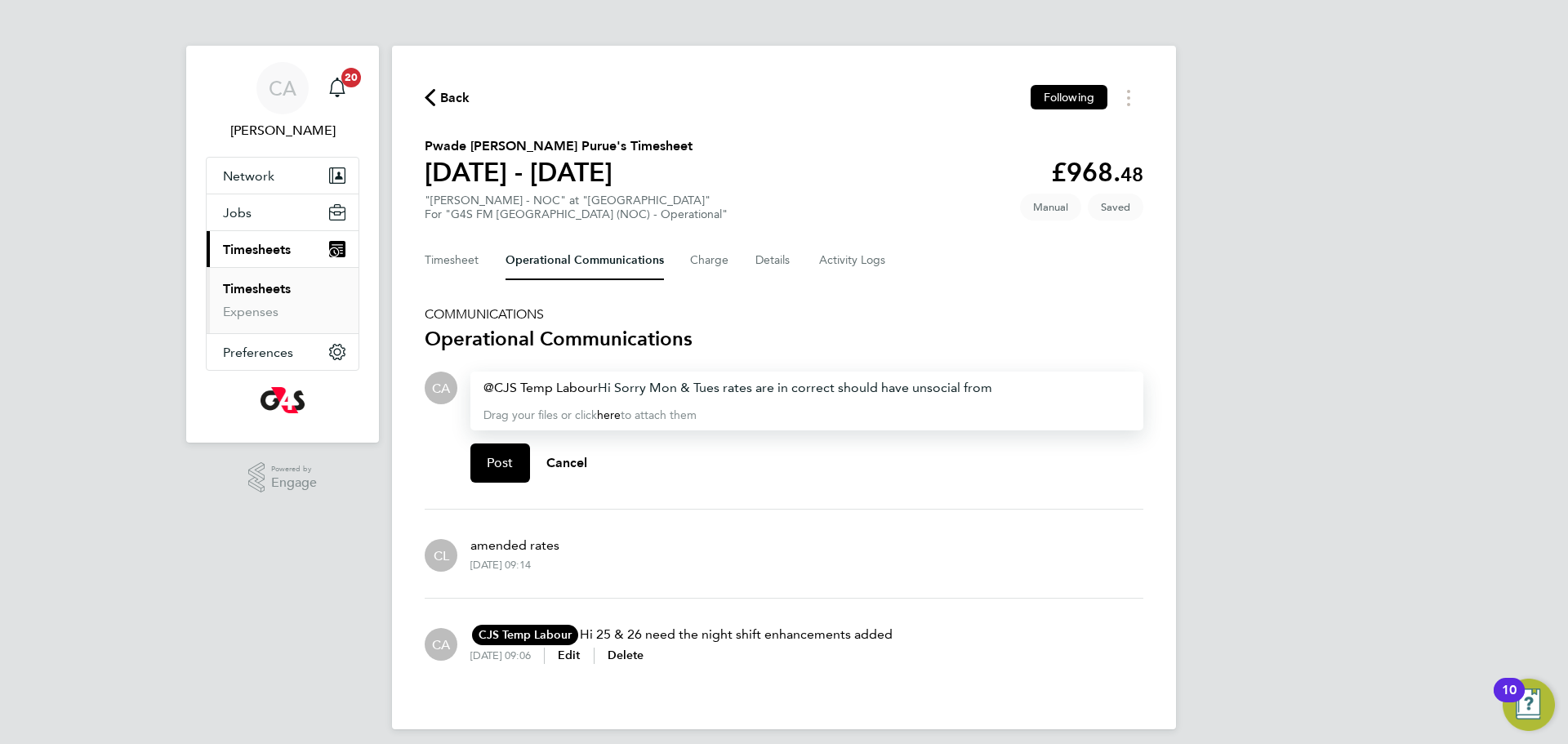
click at [793, 393] on div "CJS Temp Labour ​ Hi Sorry Mon & Tues rates are in correct should have unsocial…" at bounding box center [807, 388] width 647 height 20
click at [1003, 393] on div "CJS Temp Labour ​ Hi Sorry Mon & Tues rates are incorrect should have unsocial …" at bounding box center [807, 388] width 647 height 20
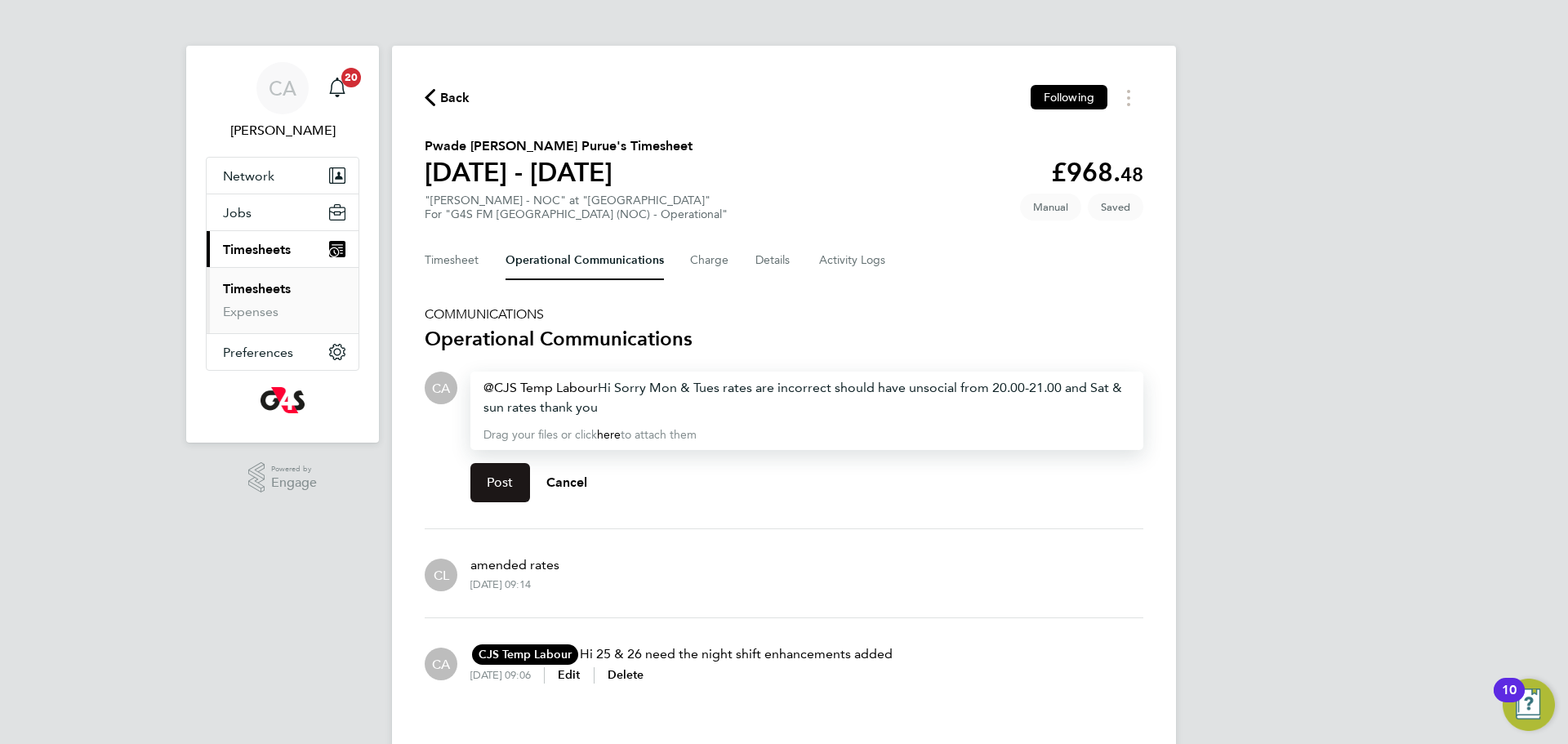
click at [503, 481] on span "Post" at bounding box center [500, 482] width 27 height 16
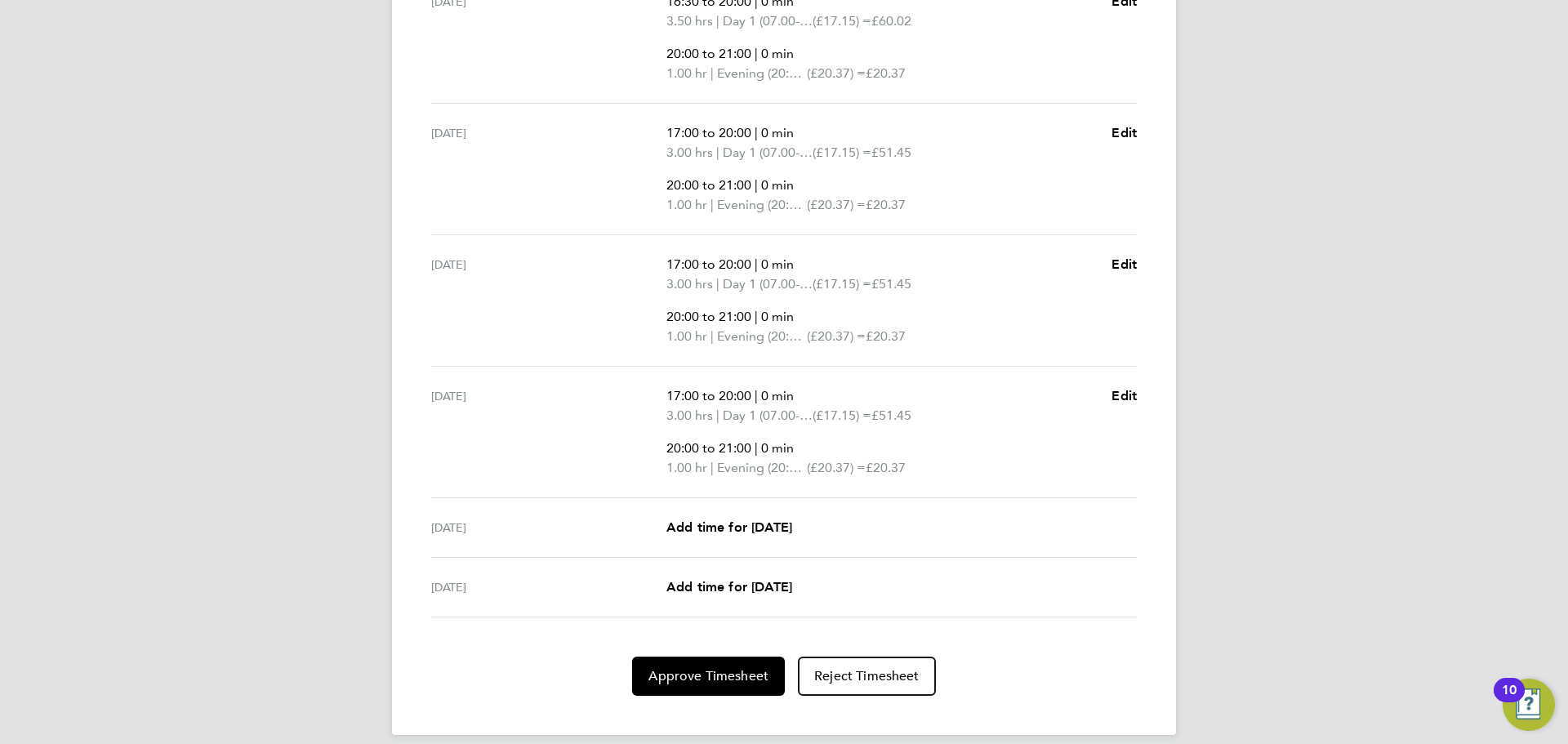
scroll to position [595, 0]
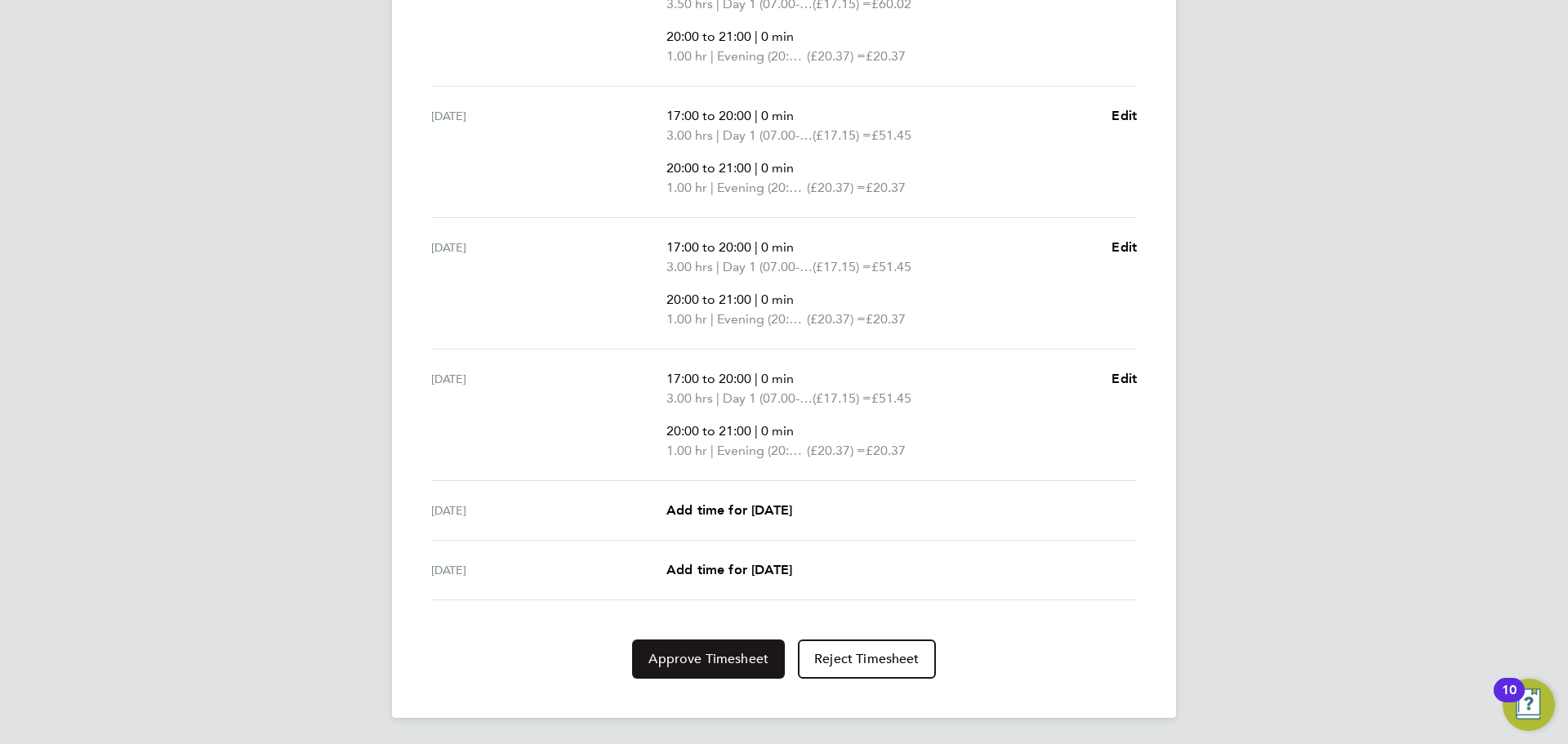
click at [713, 659] on span "Approve Timesheet" at bounding box center [708, 658] width 120 height 16
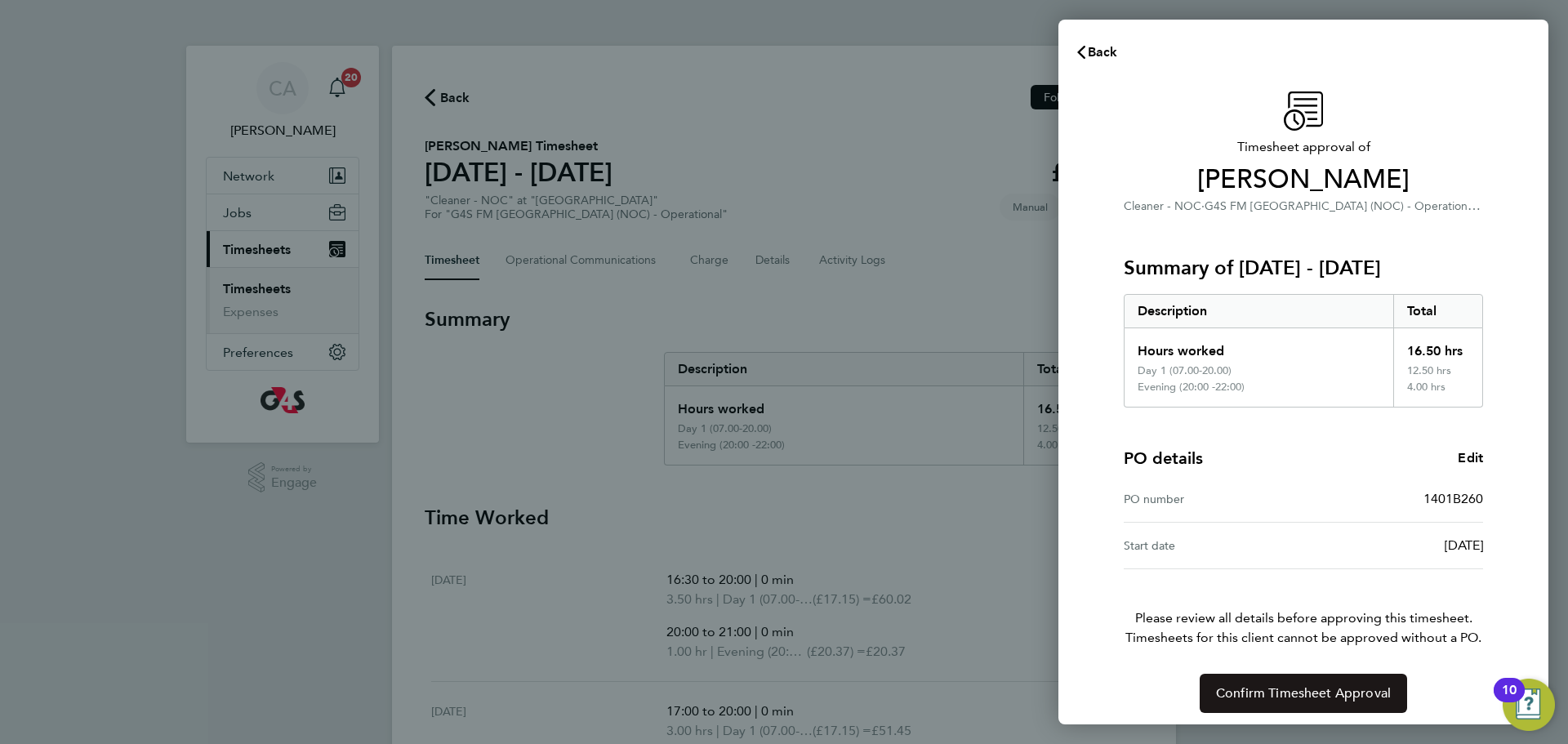
click at [1237, 687] on span "Confirm Timesheet Approval" at bounding box center [1304, 693] width 175 height 16
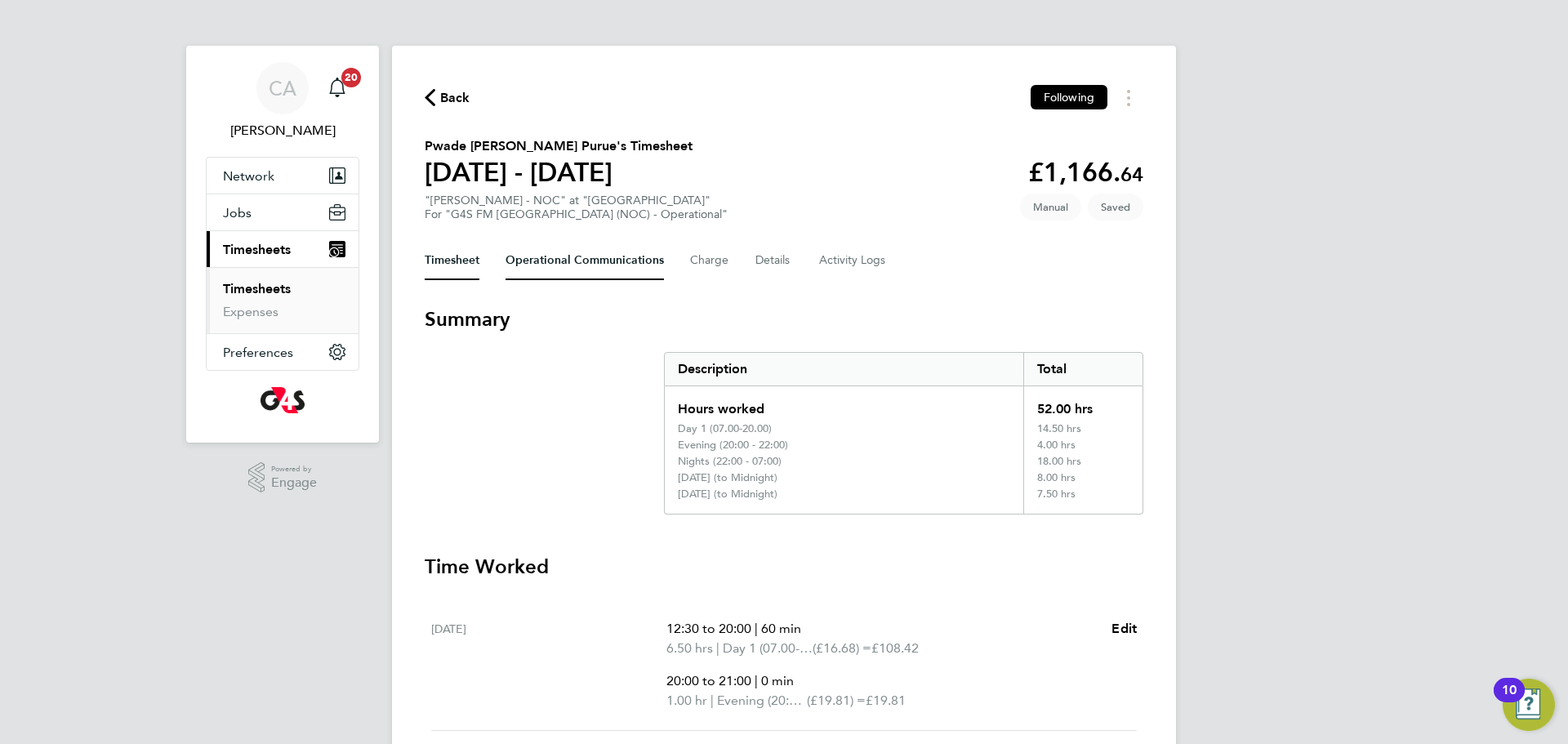
click at [550, 263] on Communications-tab "Operational Communications" at bounding box center [585, 260] width 159 height 39
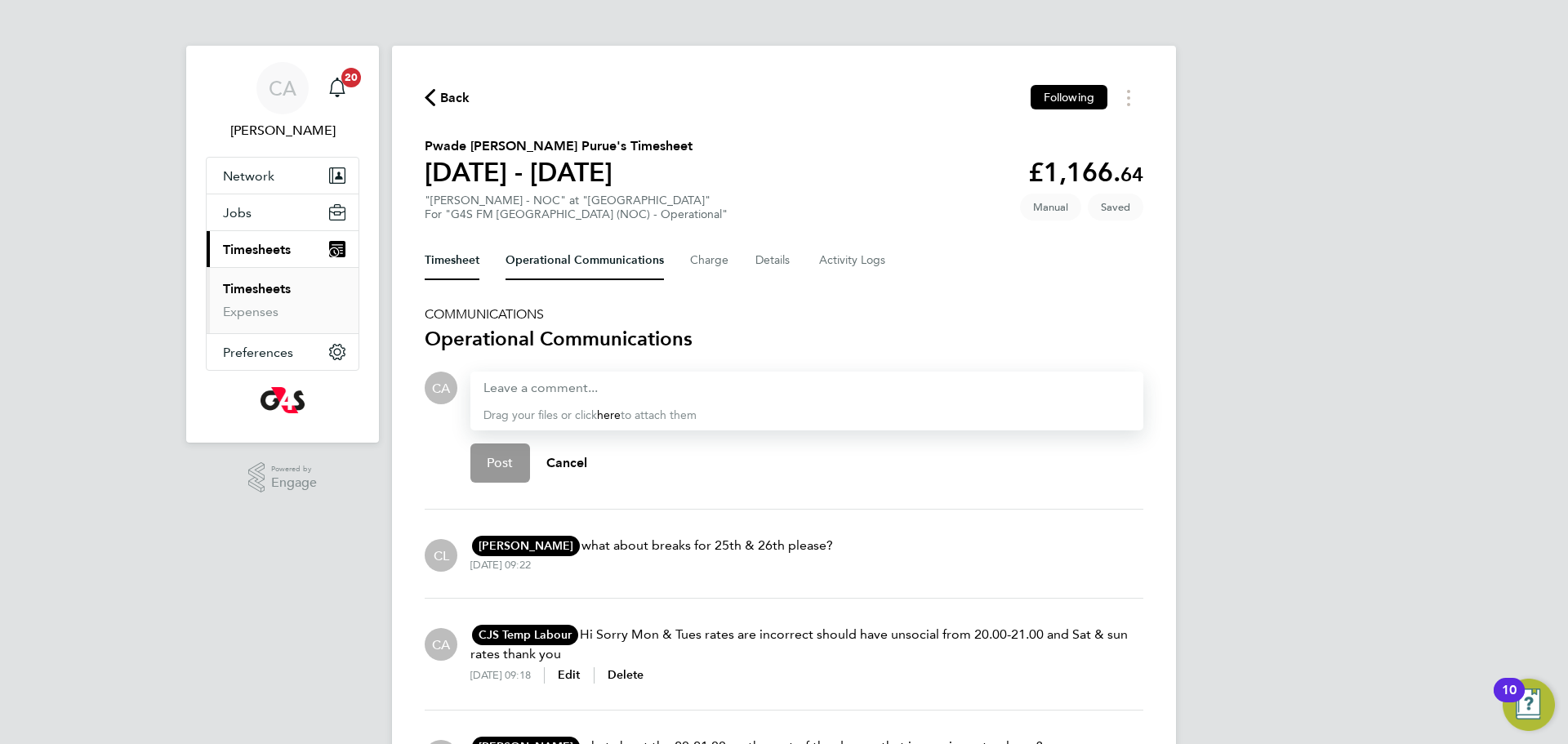
click at [452, 259] on button "Timesheet" at bounding box center [452, 260] width 55 height 39
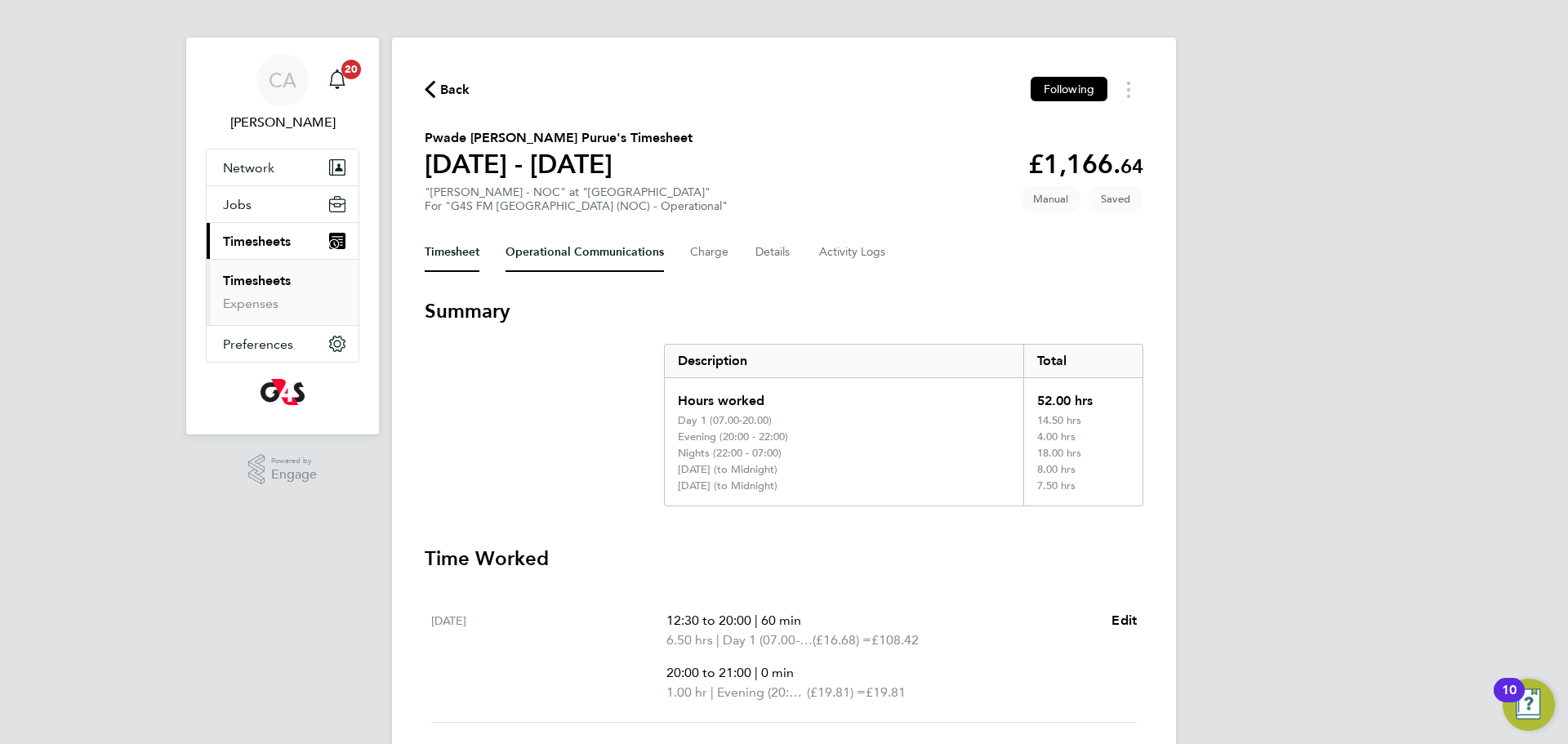
scroll to position [16, 0]
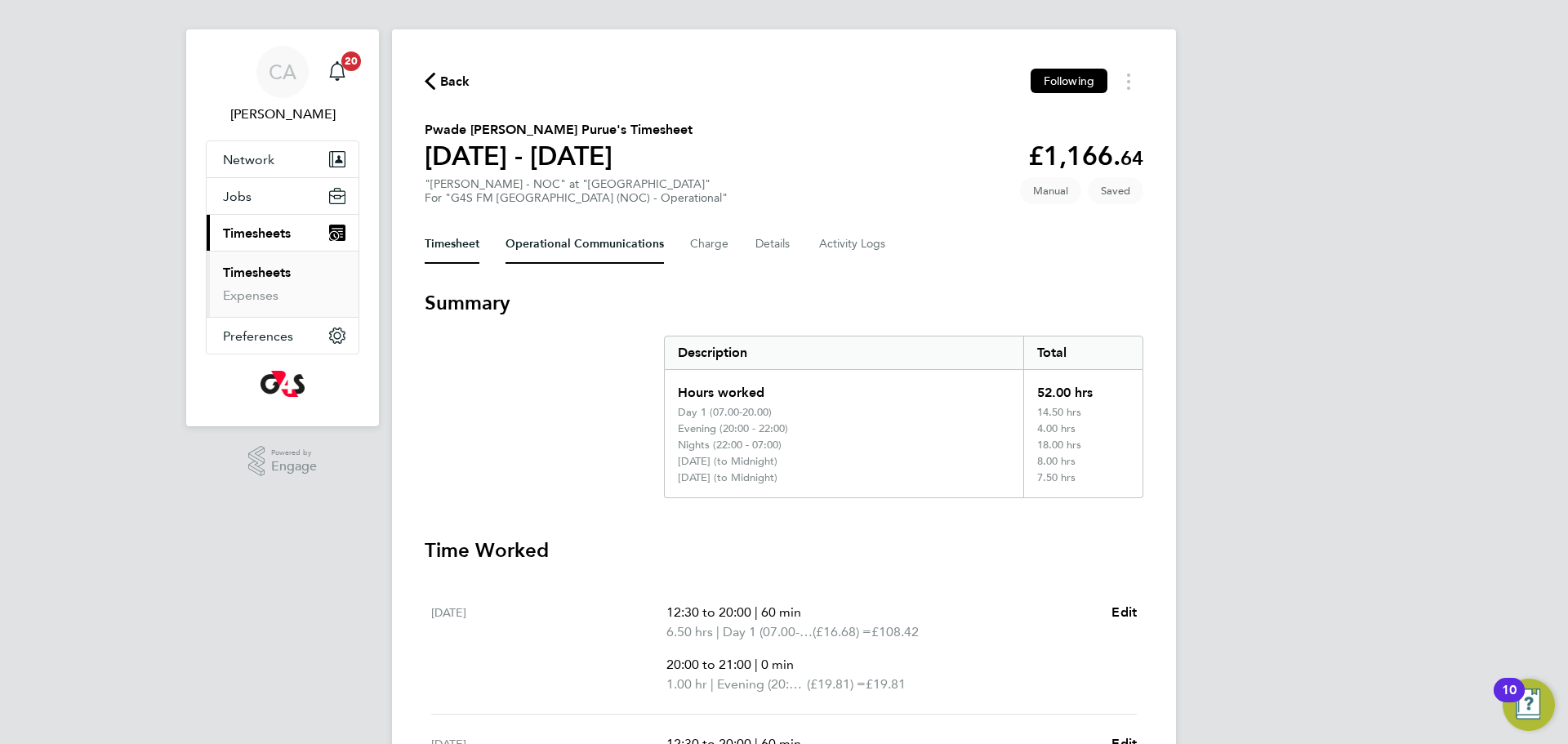
click at [552, 245] on Communications-tab "Operational Communications" at bounding box center [585, 243] width 159 height 39
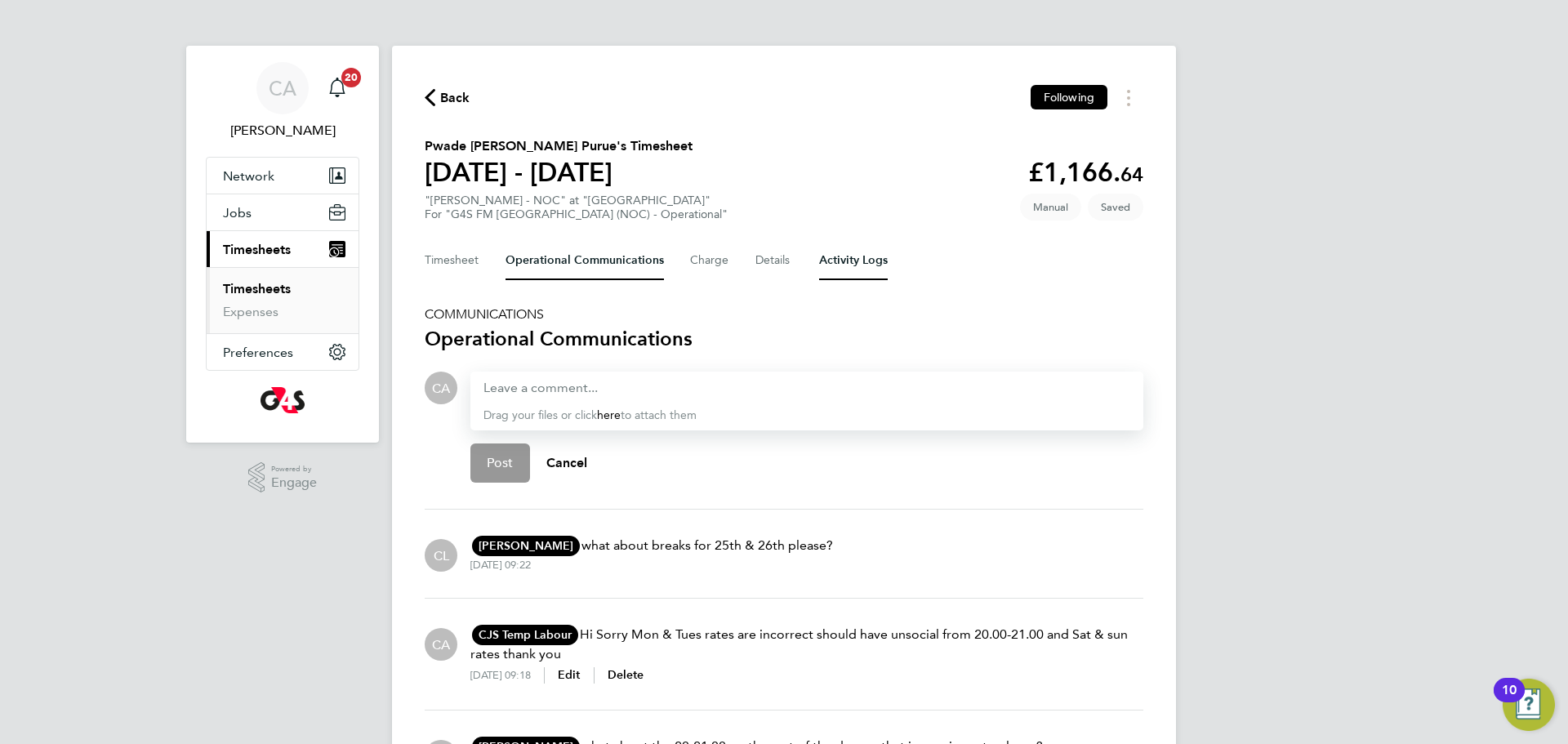
click at [852, 261] on Logs-tab "Activity Logs" at bounding box center [853, 260] width 69 height 39
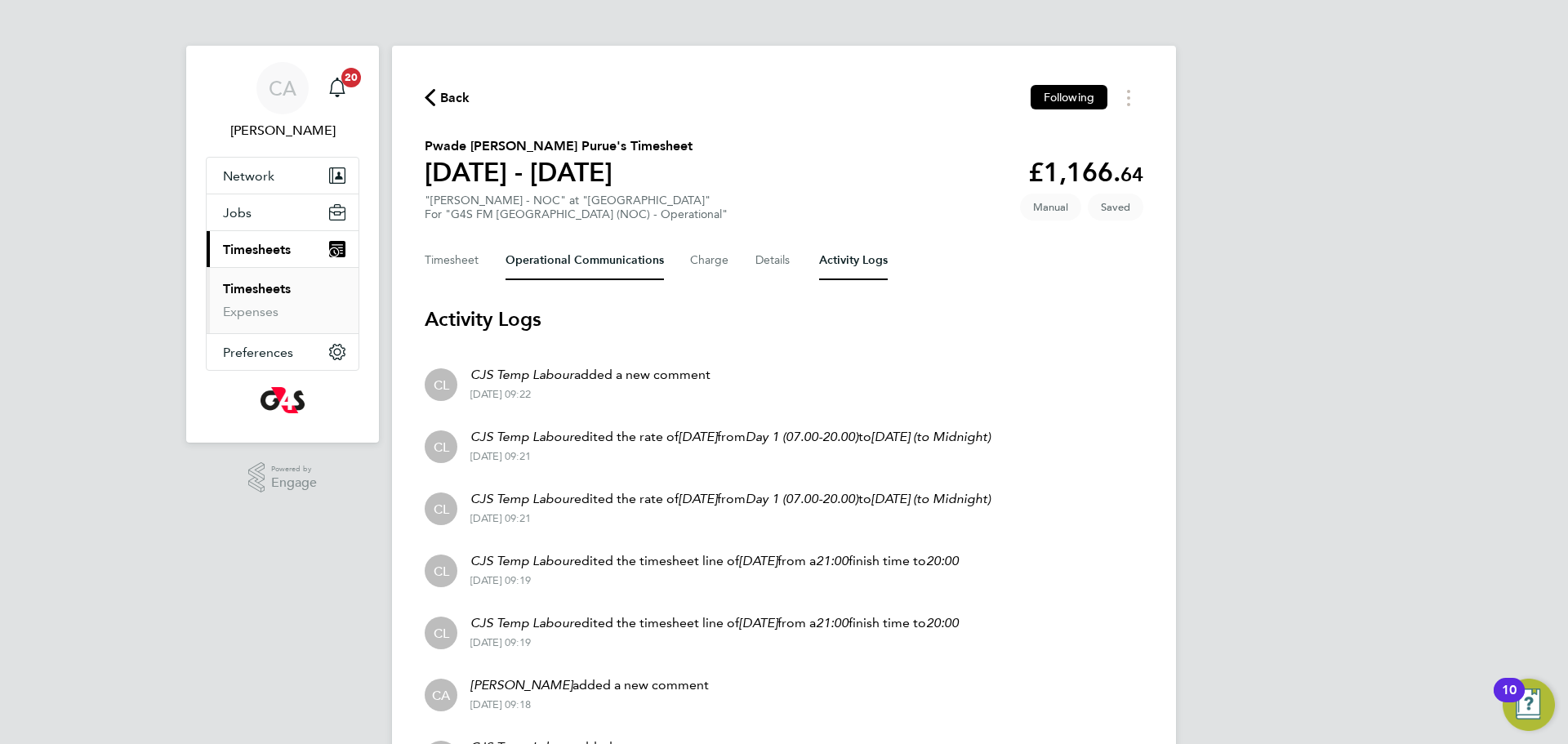
click at [539, 262] on Communications-tab "Operational Communications" at bounding box center [585, 260] width 159 height 39
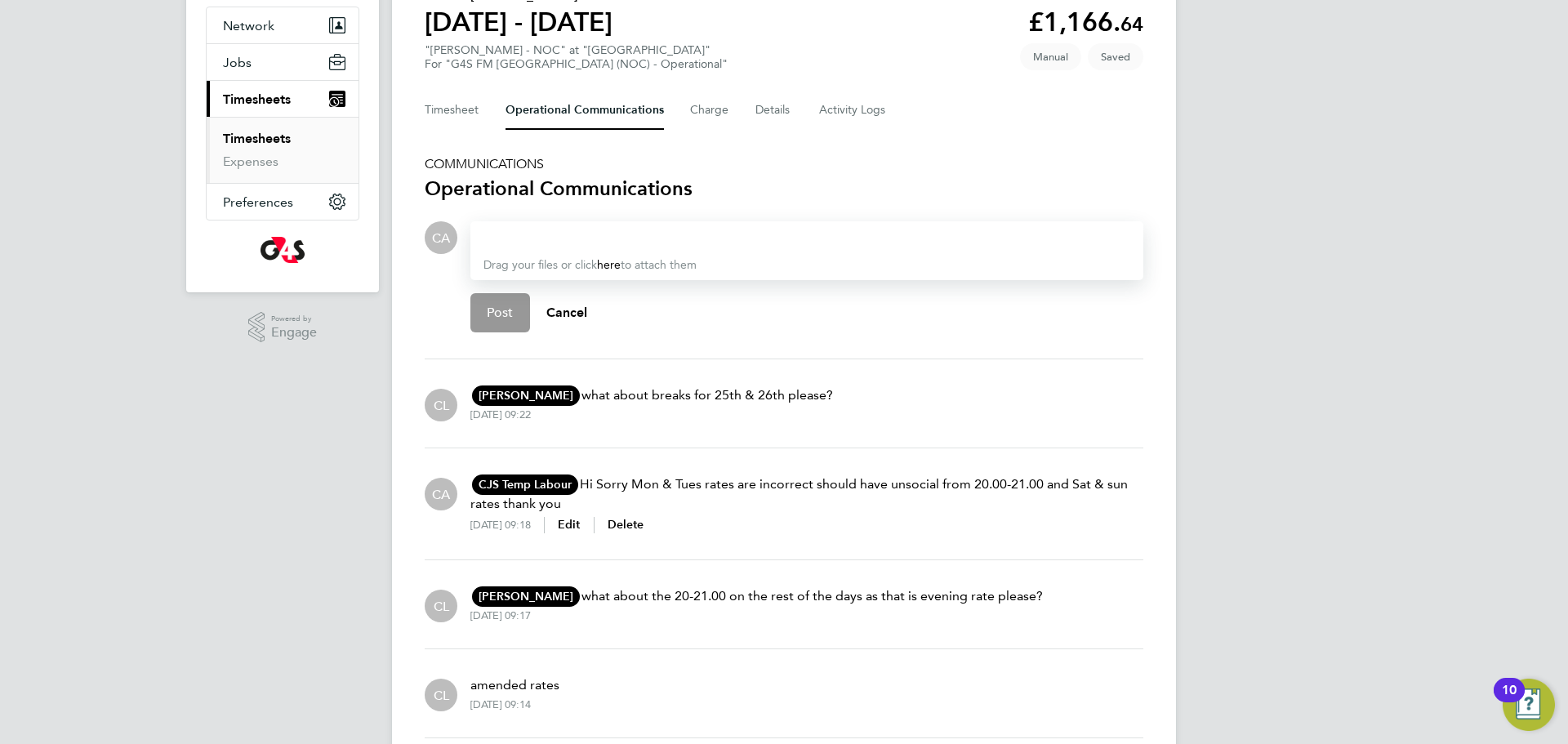
scroll to position [162, 0]
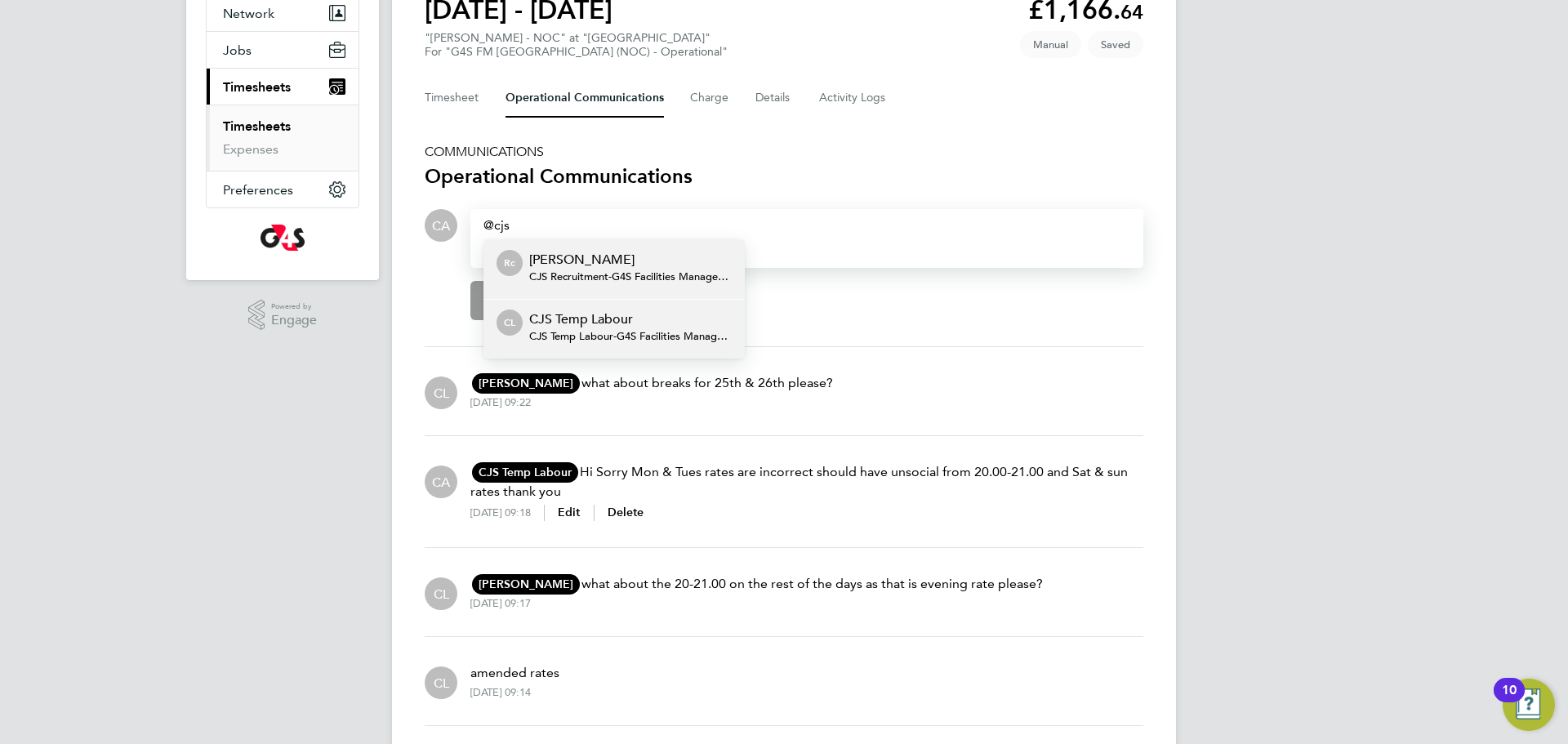
click at [595, 317] on p "CJS Temp Labour" at bounding box center [631, 319] width 202 height 20
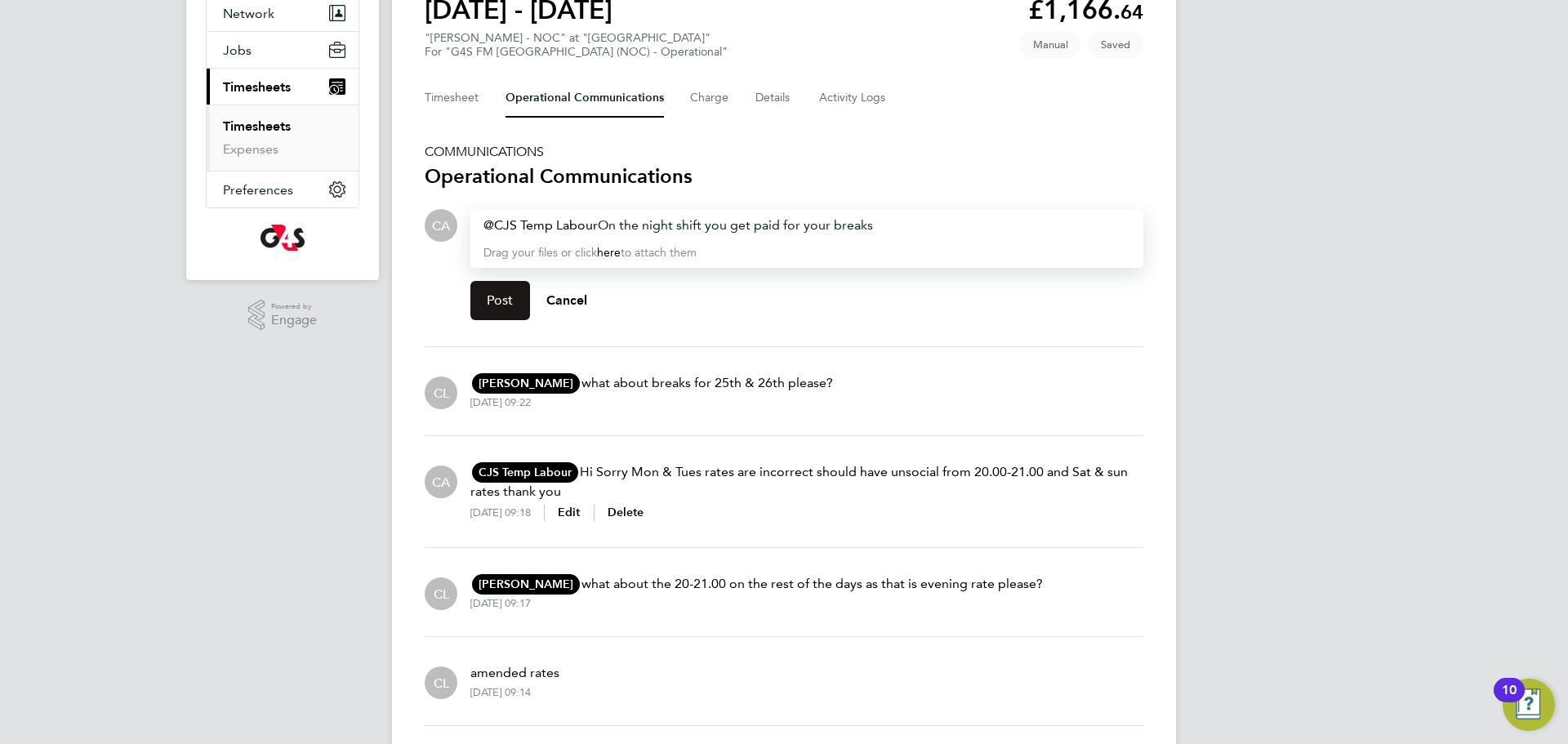
click at [503, 298] on span "Post" at bounding box center [500, 300] width 27 height 16
